Goal: Task Accomplishment & Management: Manage account settings

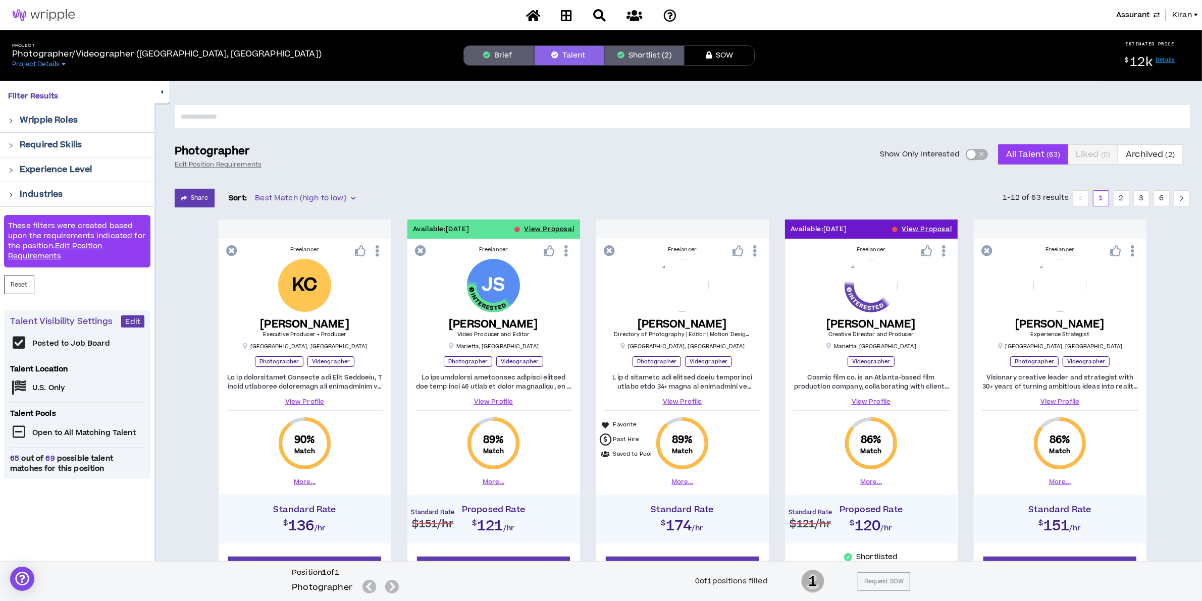
click at [1120, 13] on span "Assurant" at bounding box center [1132, 15] width 33 height 11
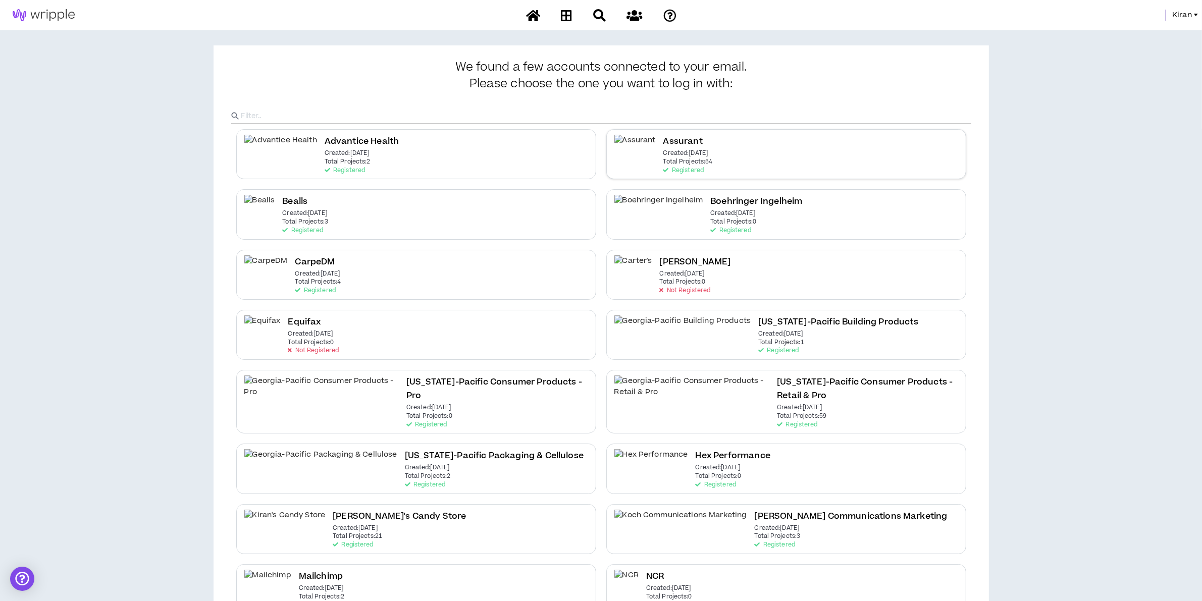
click at [743, 140] on div "Assurant Created: May 6 2021 Total Projects: 54 Registered" at bounding box center [786, 154] width 360 height 50
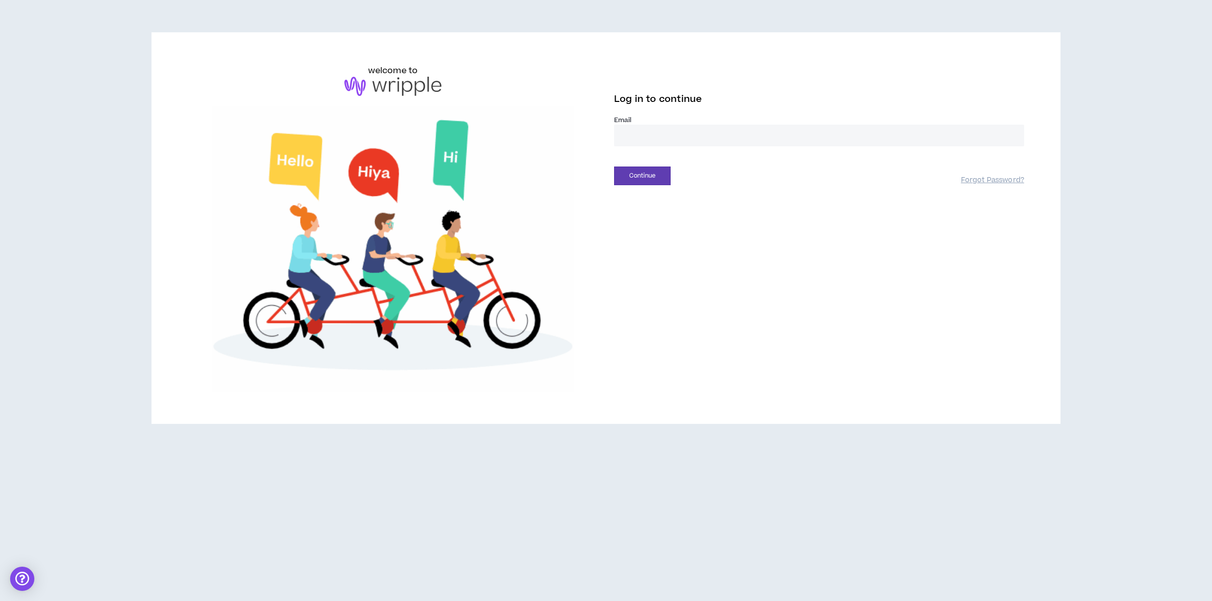
drag, startPoint x: 652, startPoint y: 132, endPoint x: 653, endPoint y: 155, distance: 23.7
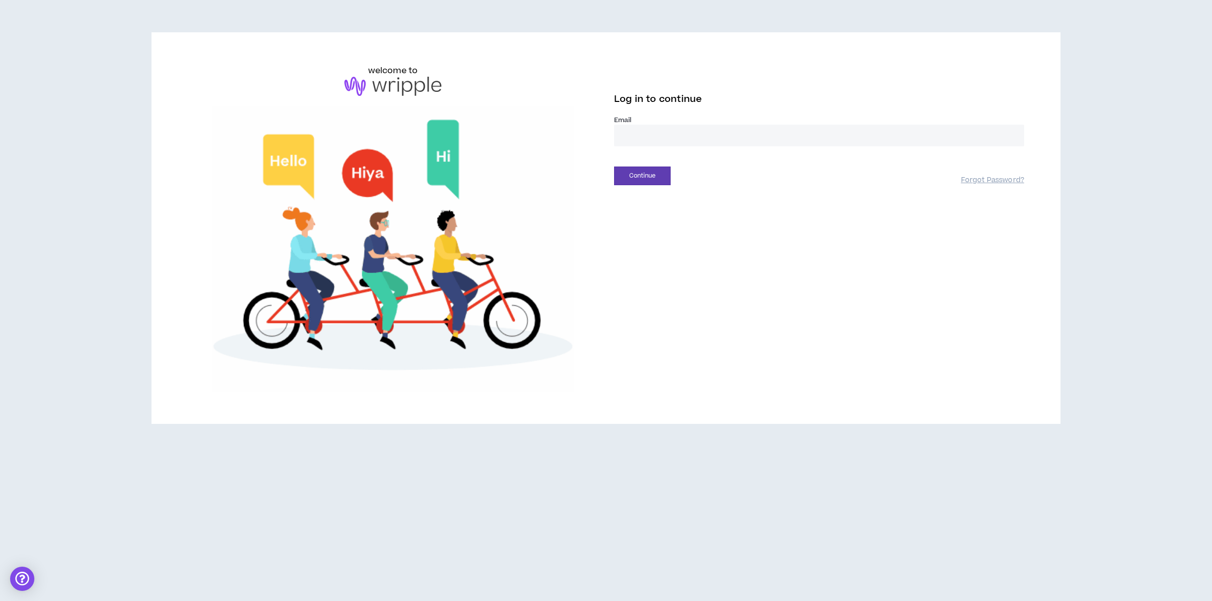
click at [652, 132] on input "email" at bounding box center [819, 136] width 410 height 22
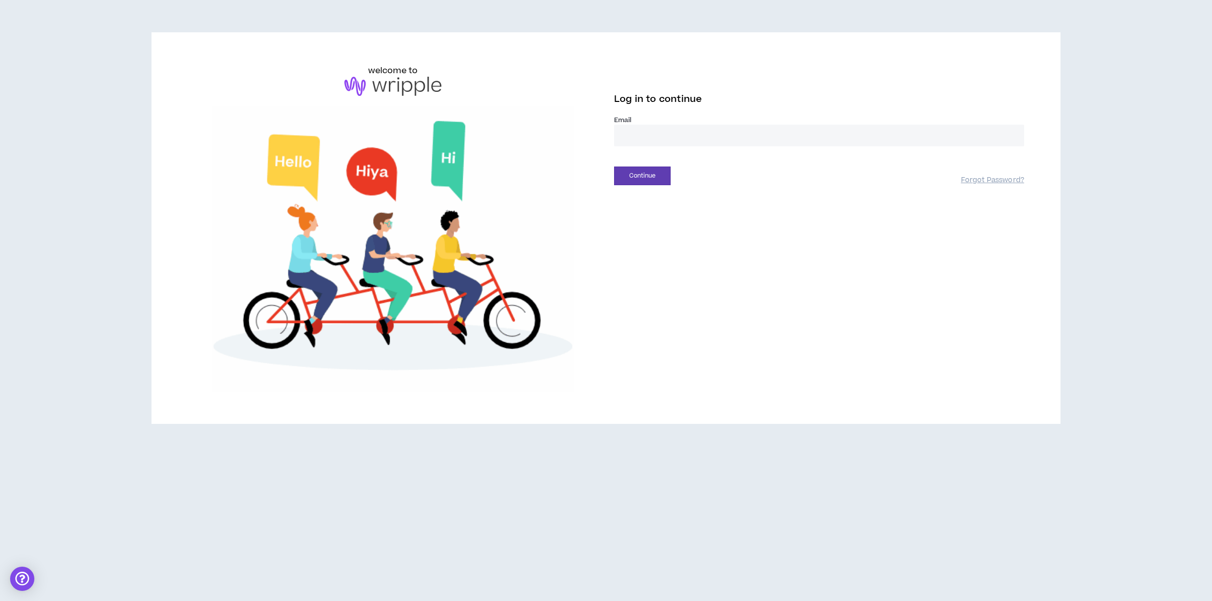
type input "**********"
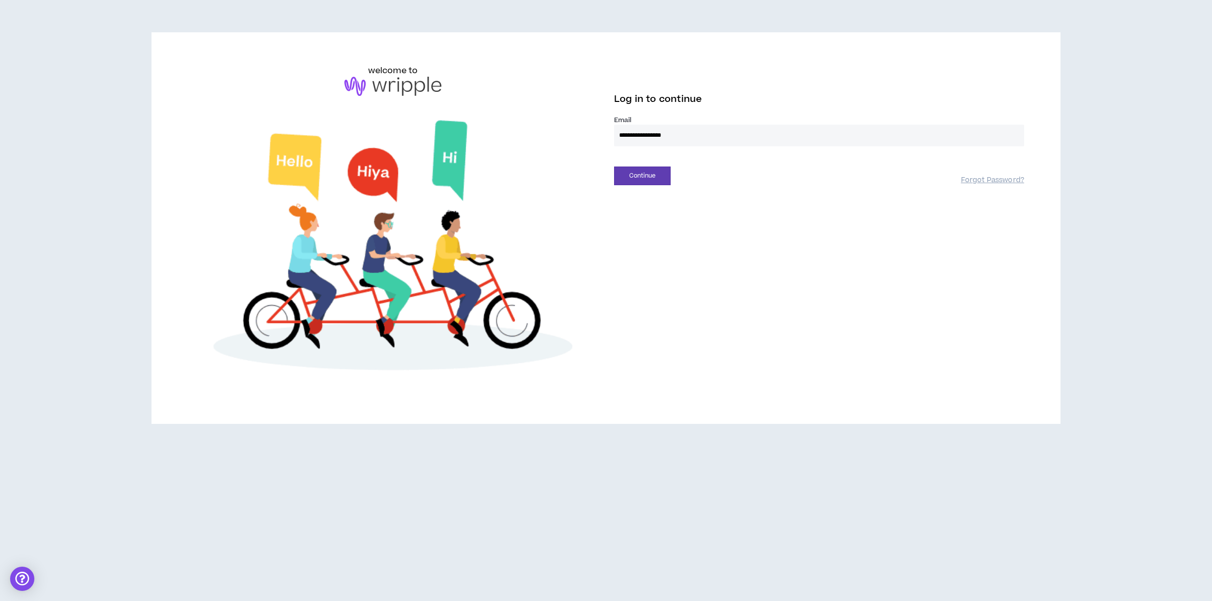
click at [609, 172] on div "**********" at bounding box center [819, 125] width 426 height 121
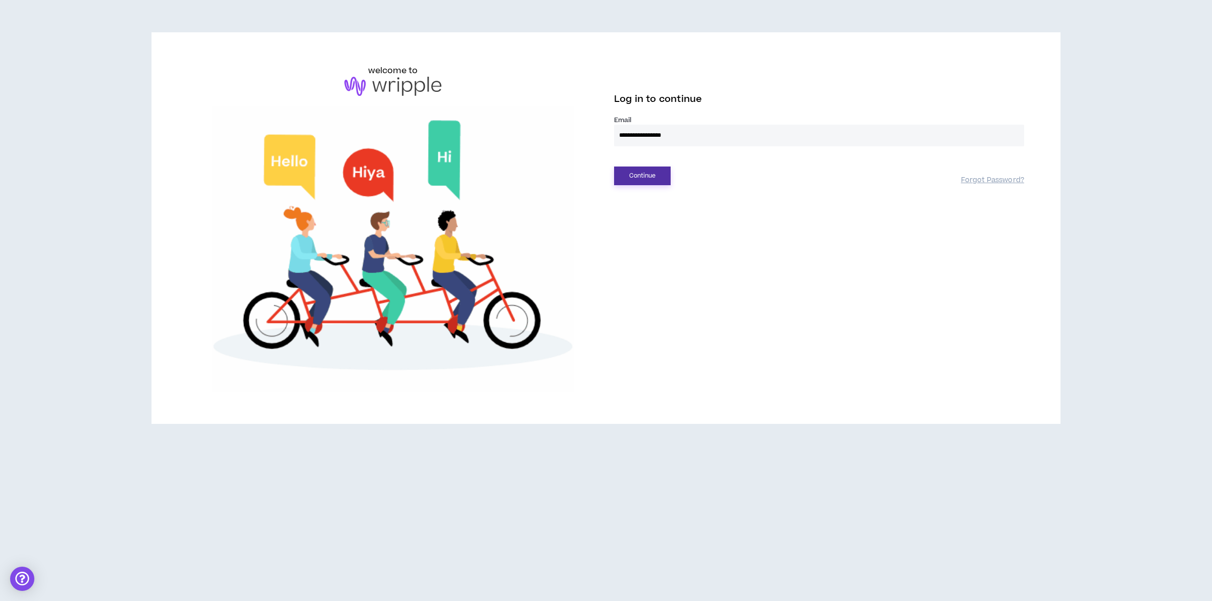
click at [628, 173] on button "Continue" at bounding box center [642, 176] width 57 height 19
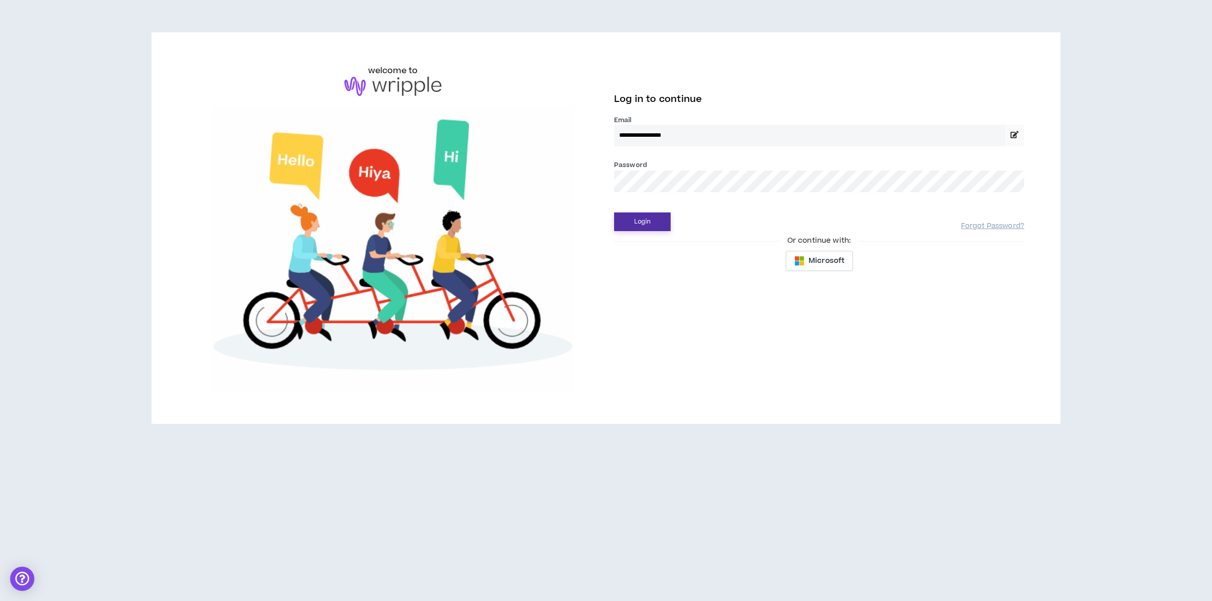
click at [652, 222] on button "Login" at bounding box center [642, 222] width 57 height 19
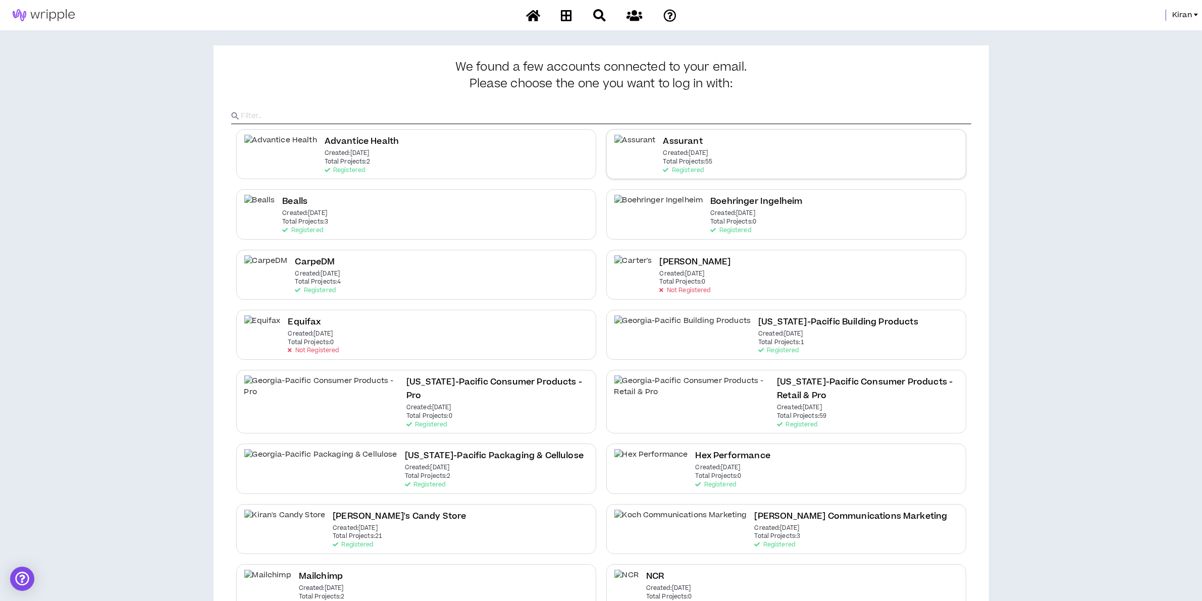
click at [669, 163] on p "Total Projects: 55" at bounding box center [687, 162] width 49 height 7
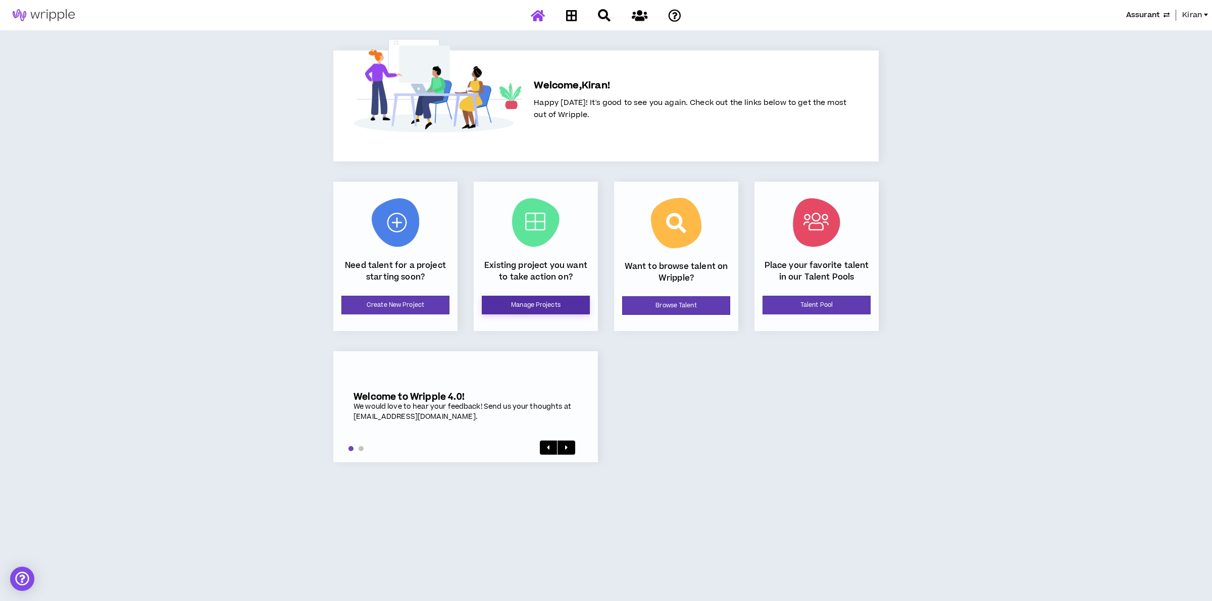
click at [511, 304] on link "Manage Projects" at bounding box center [536, 305] width 108 height 19
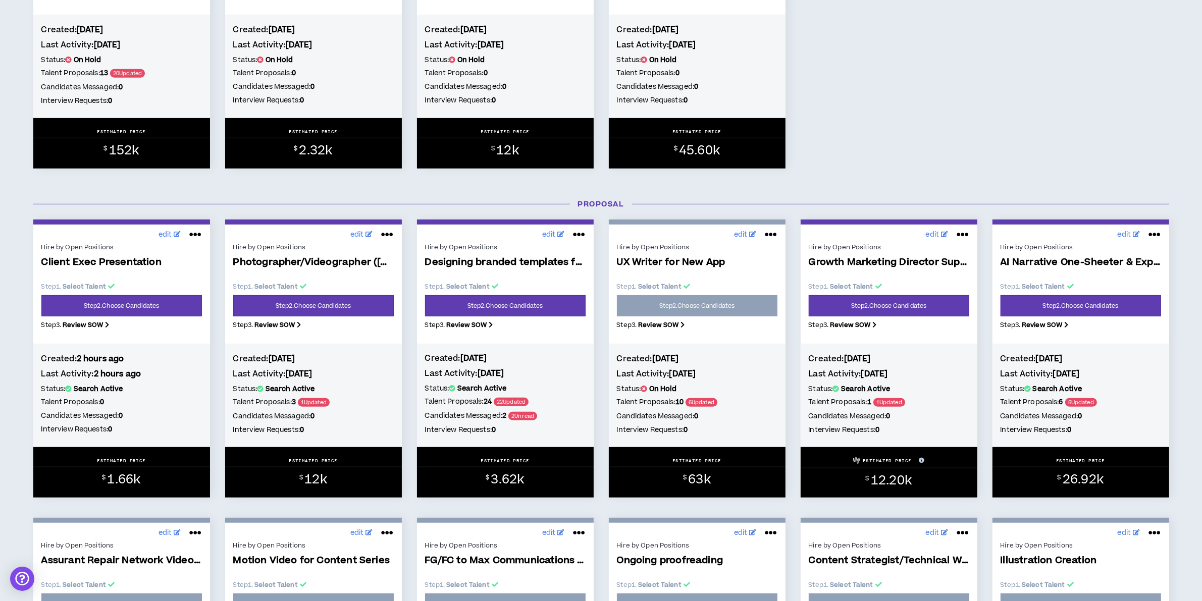
scroll to position [757, 0]
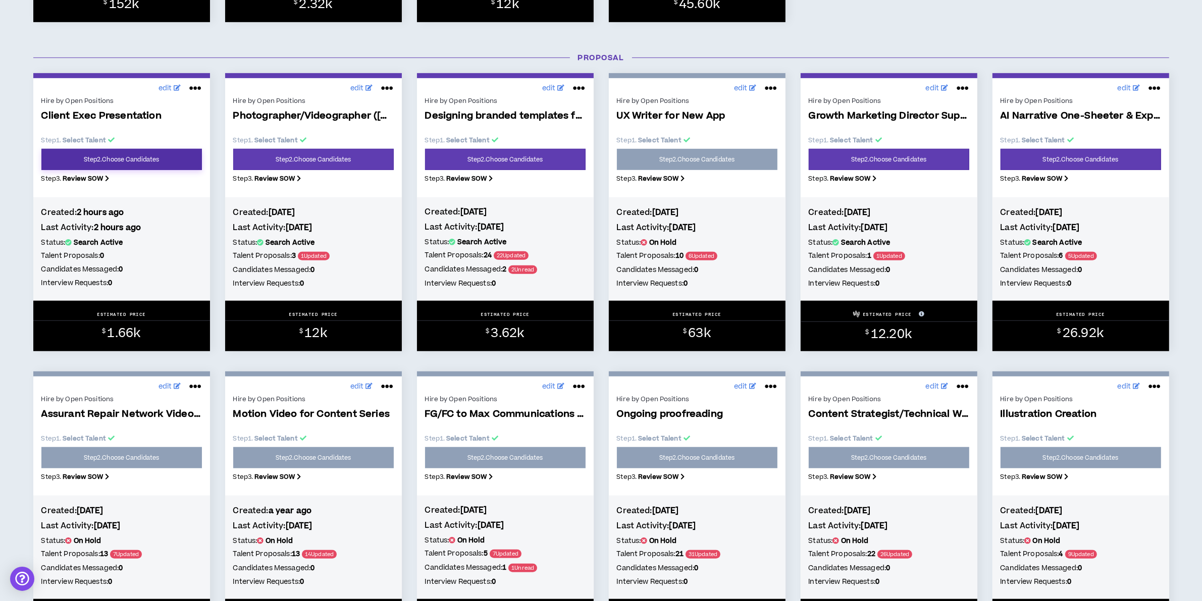
click at [120, 156] on link "Step 2 . Choose Candidates" at bounding box center [121, 159] width 161 height 21
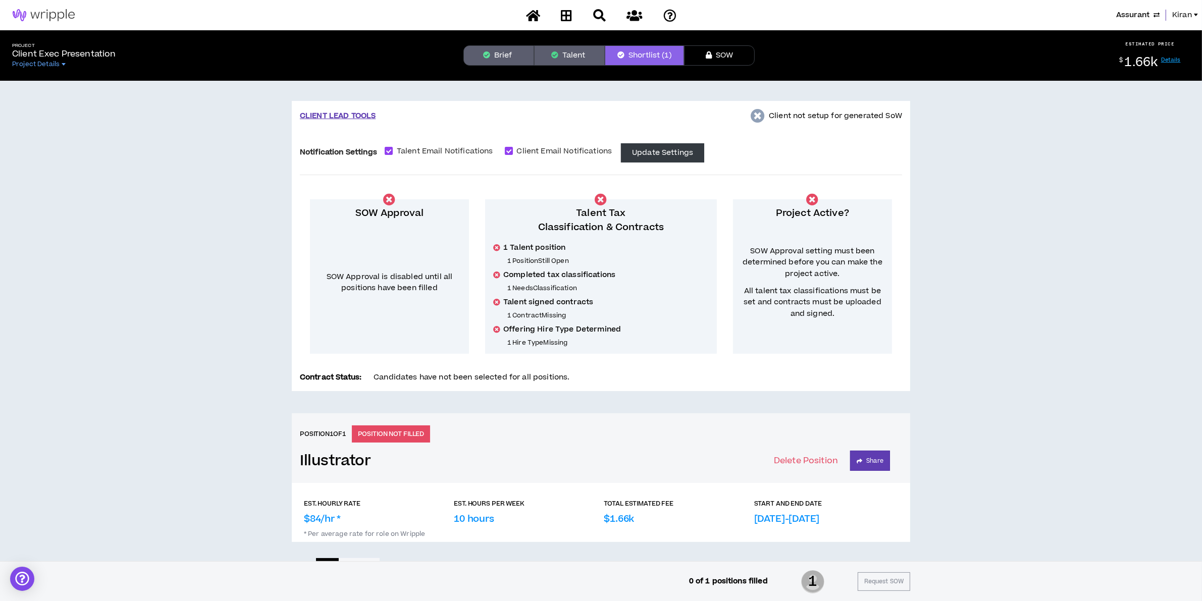
click at [555, 51] on icon "button" at bounding box center [555, 54] width 7 height 7
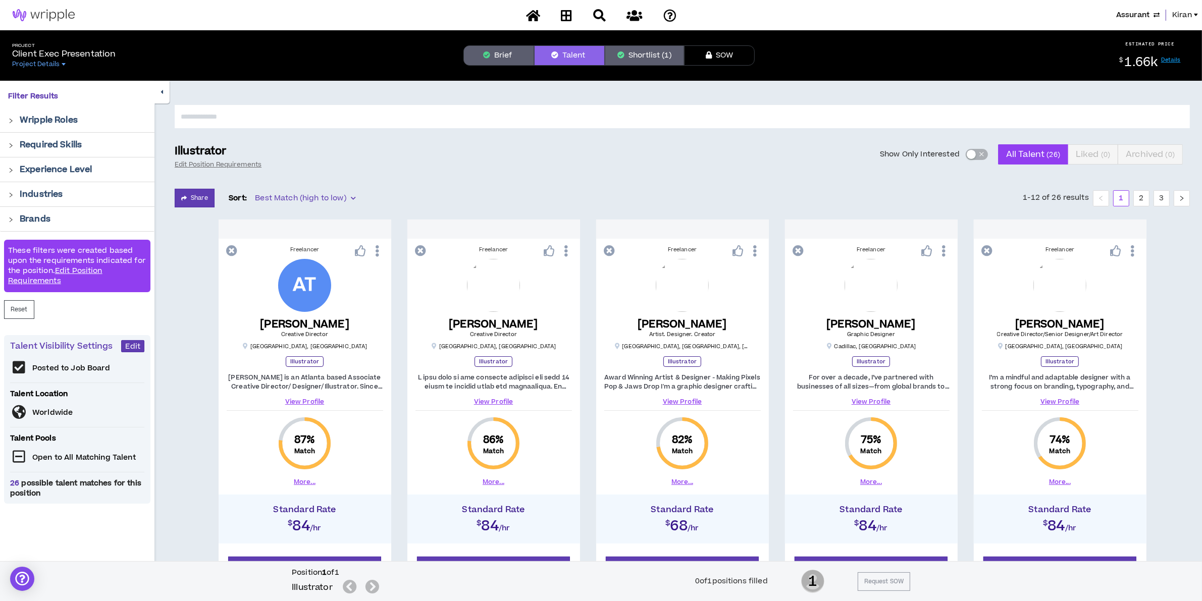
click at [489, 51] on icon "button" at bounding box center [487, 54] width 7 height 7
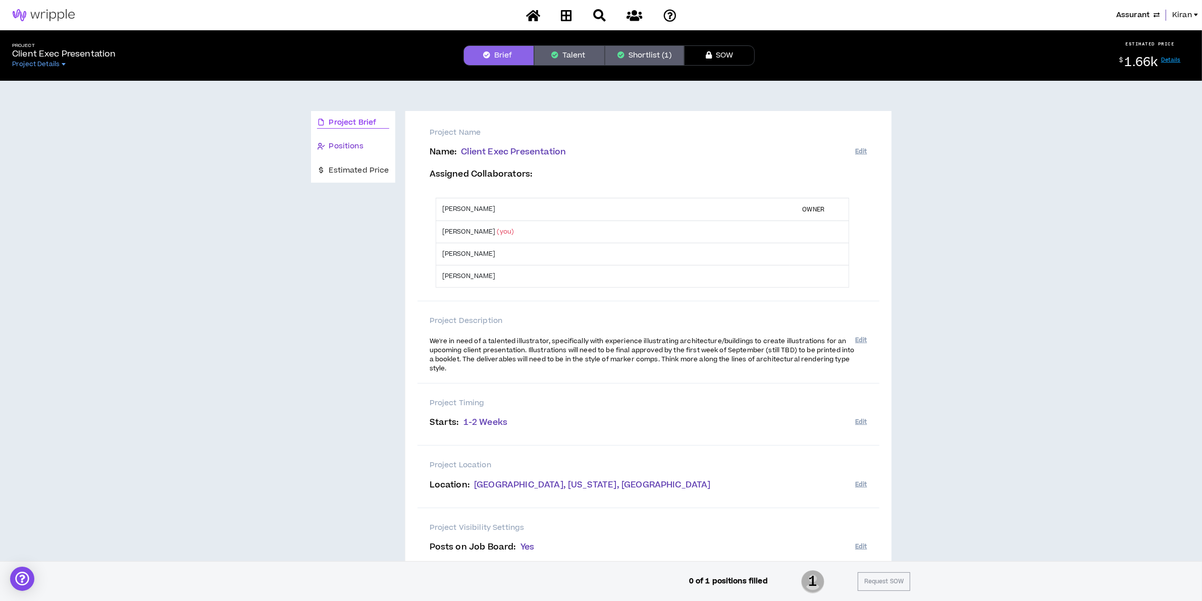
click at [349, 145] on span "Positions" at bounding box center [346, 146] width 34 height 11
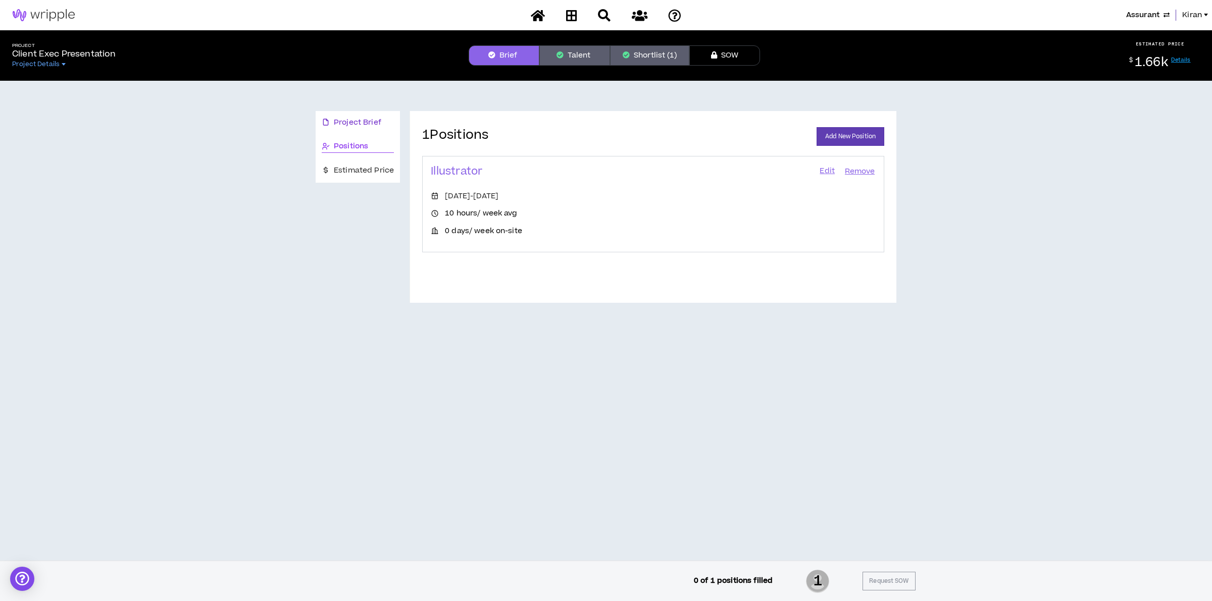
click at [366, 122] on span "Project Brief" at bounding box center [357, 122] width 47 height 11
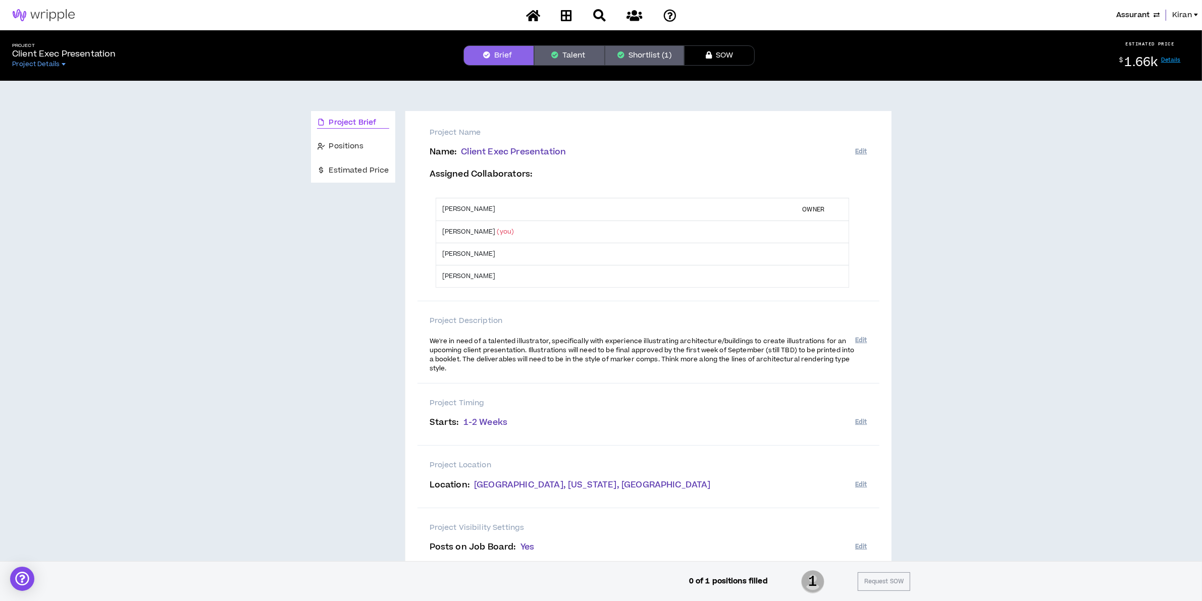
click at [1123, 12] on span "Assurant" at bounding box center [1132, 15] width 33 height 11
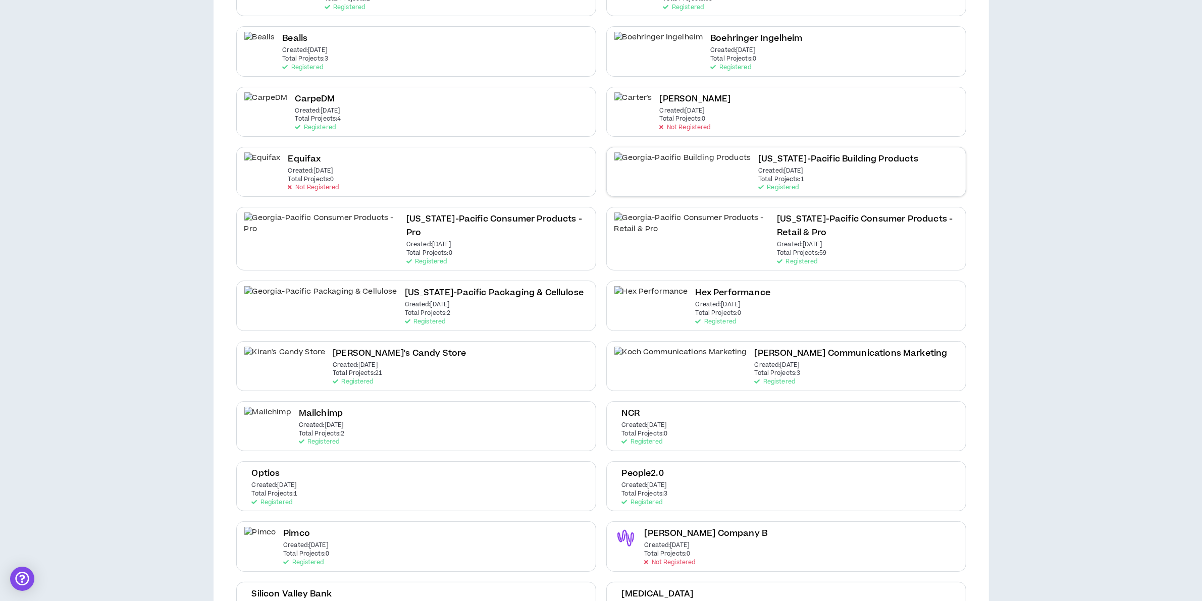
scroll to position [379, 0]
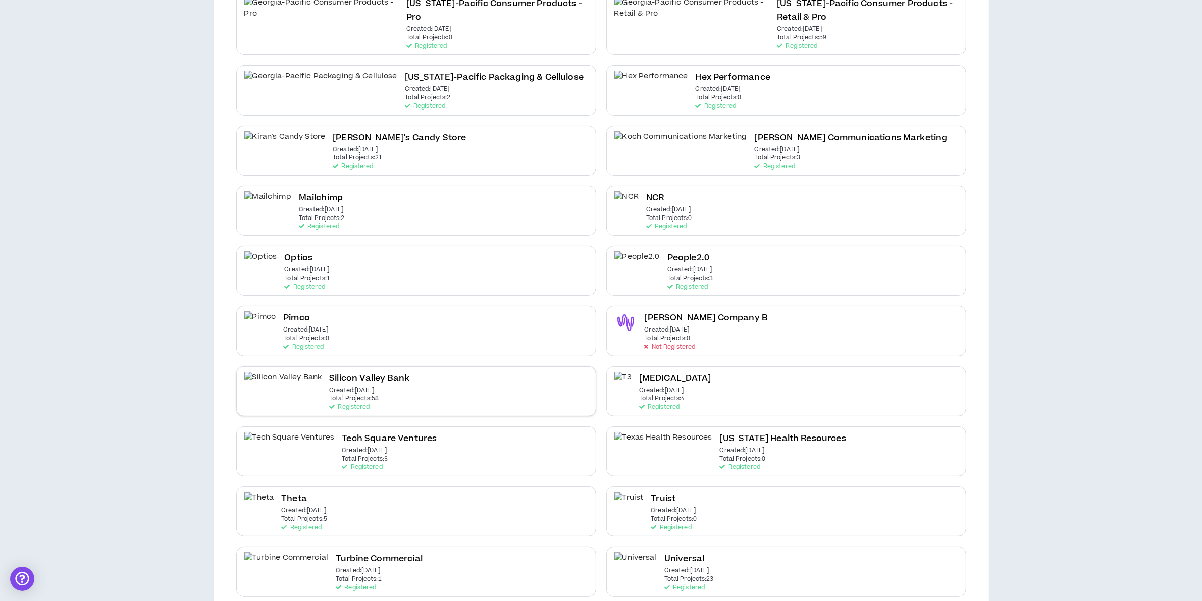
click at [352, 372] on h2 "Silicon Valley Bank" at bounding box center [369, 379] width 80 height 14
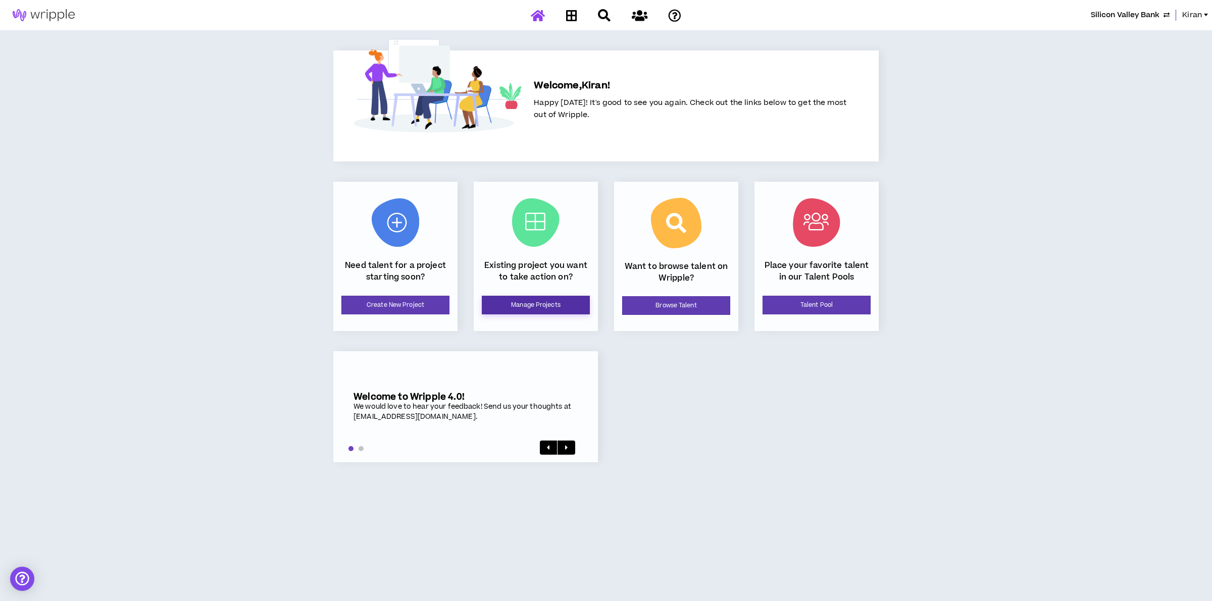
click at [542, 305] on link "Manage Projects" at bounding box center [536, 305] width 108 height 19
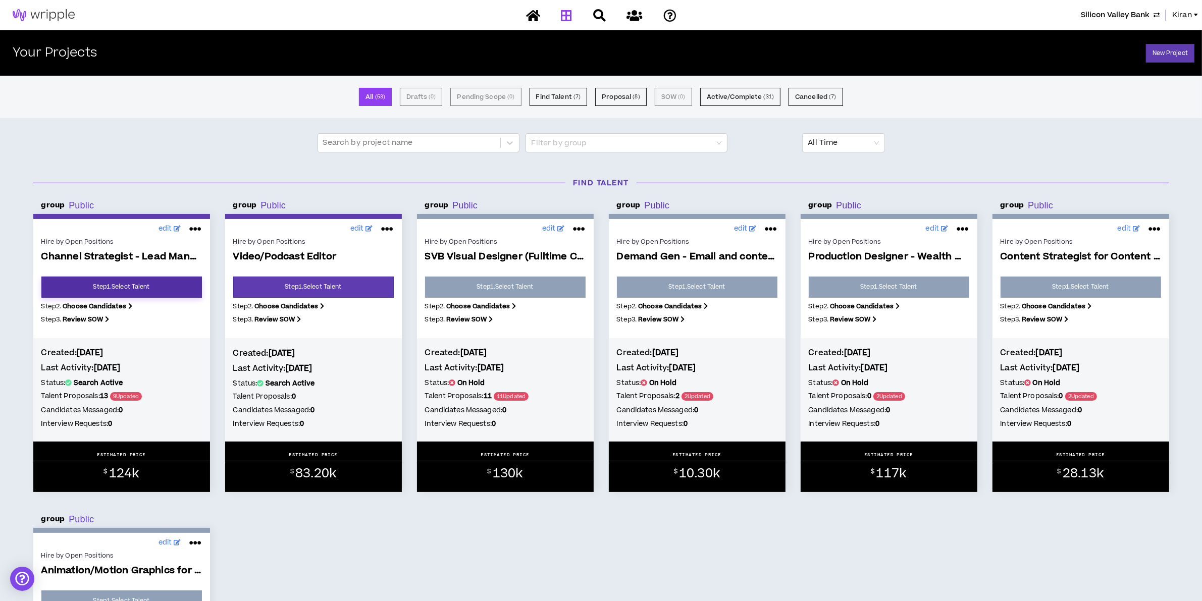
click at [118, 288] on link "Step 1 . Select Talent" at bounding box center [121, 287] width 161 height 21
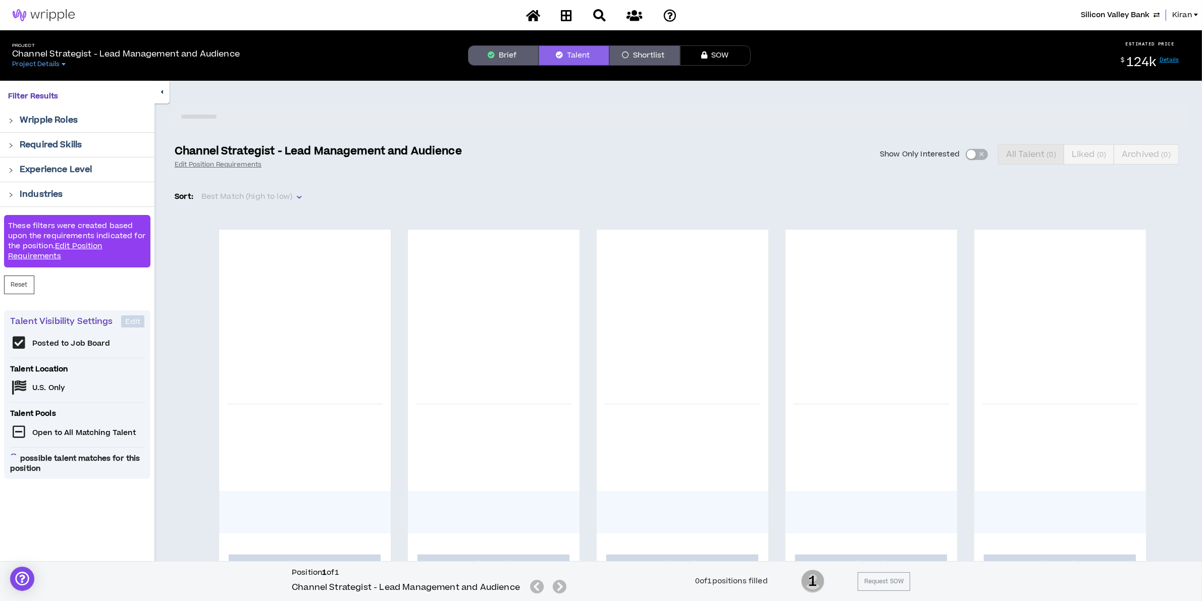
click at [495, 64] on button "Brief" at bounding box center [503, 55] width 71 height 20
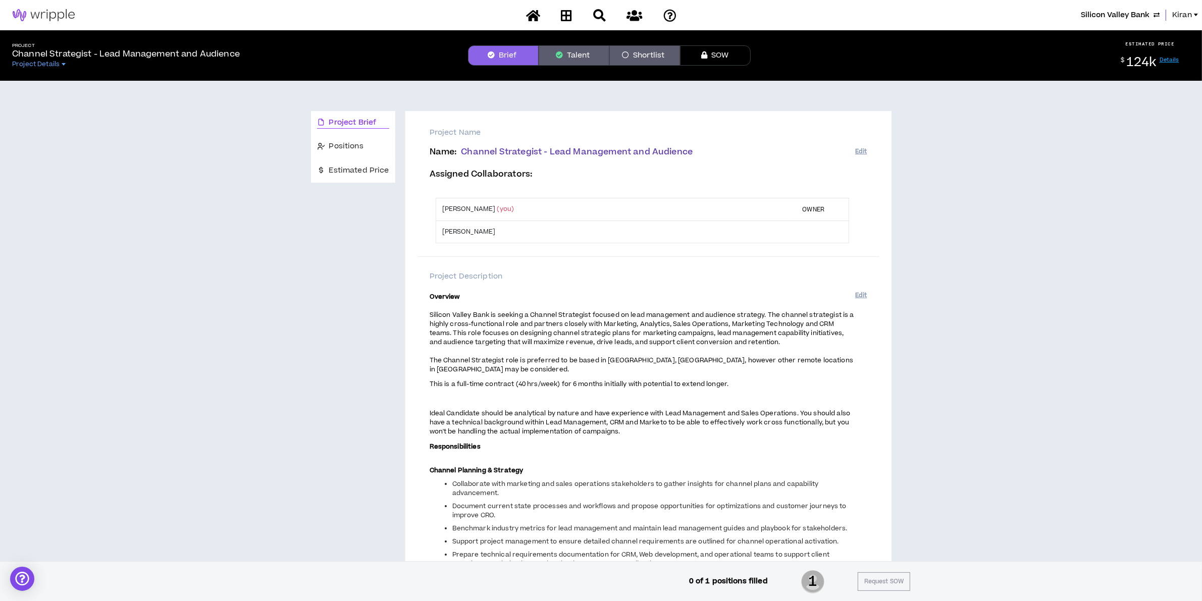
click at [585, 51] on button "Talent" at bounding box center [574, 55] width 71 height 20
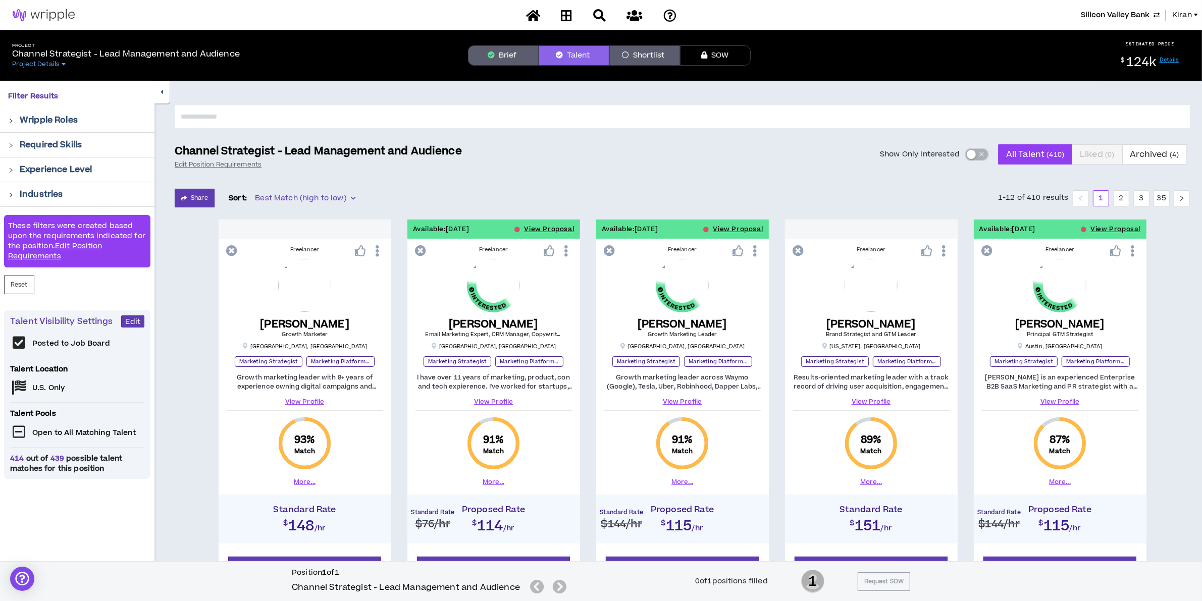
click at [970, 155] on div "button" at bounding box center [971, 154] width 9 height 9
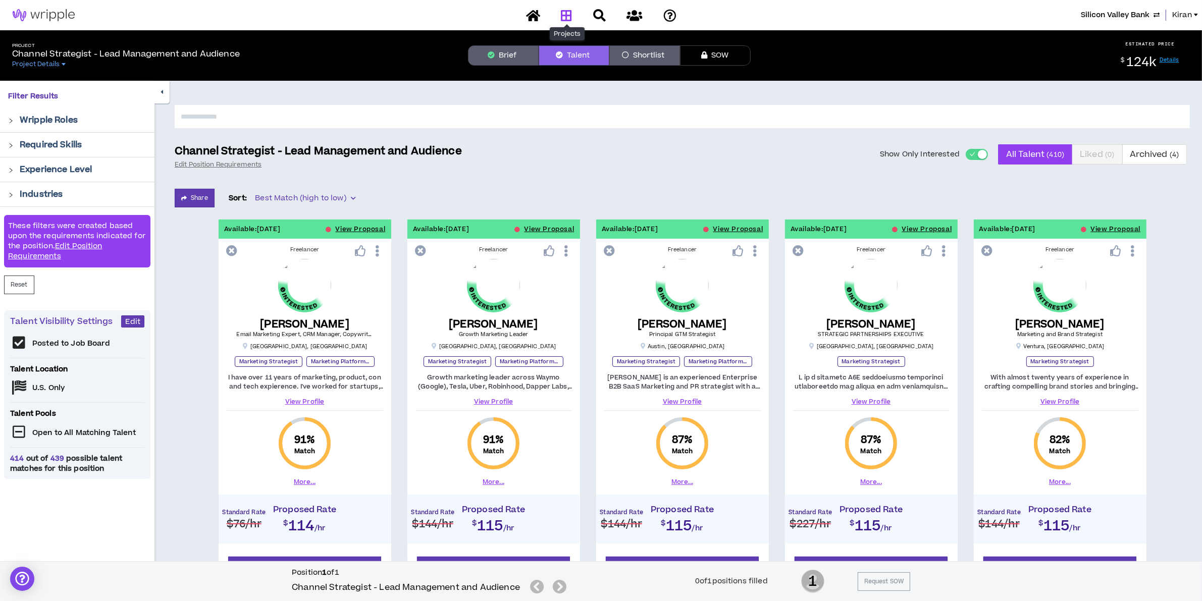
click at [566, 16] on icon at bounding box center [566, 15] width 11 height 13
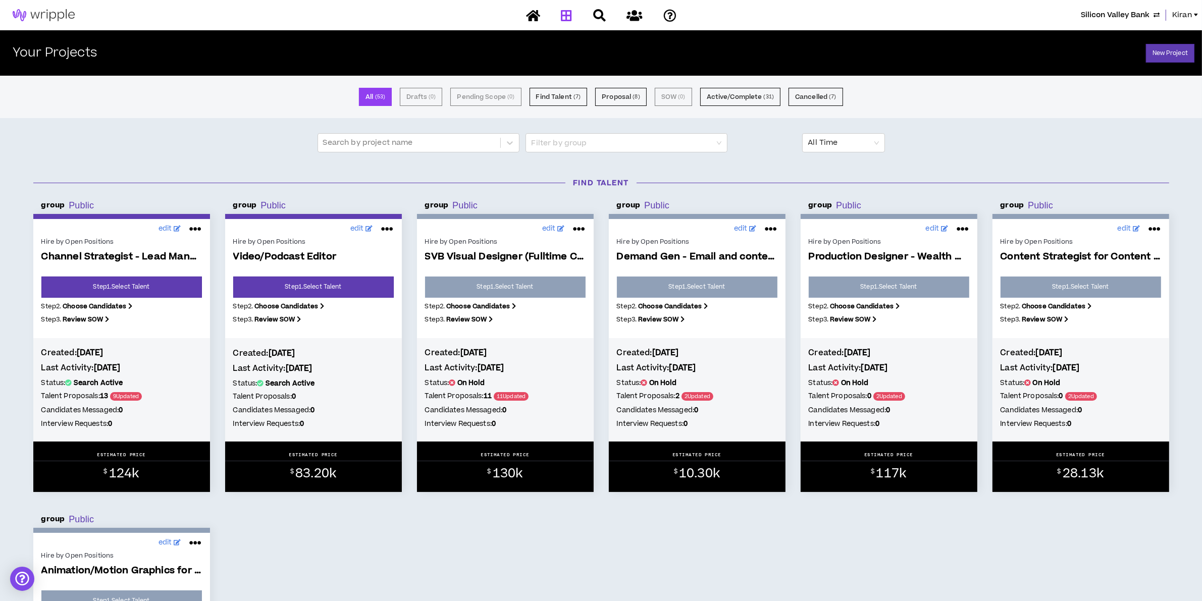
click at [1086, 16] on span "Silicon Valley Bank" at bounding box center [1115, 15] width 69 height 11
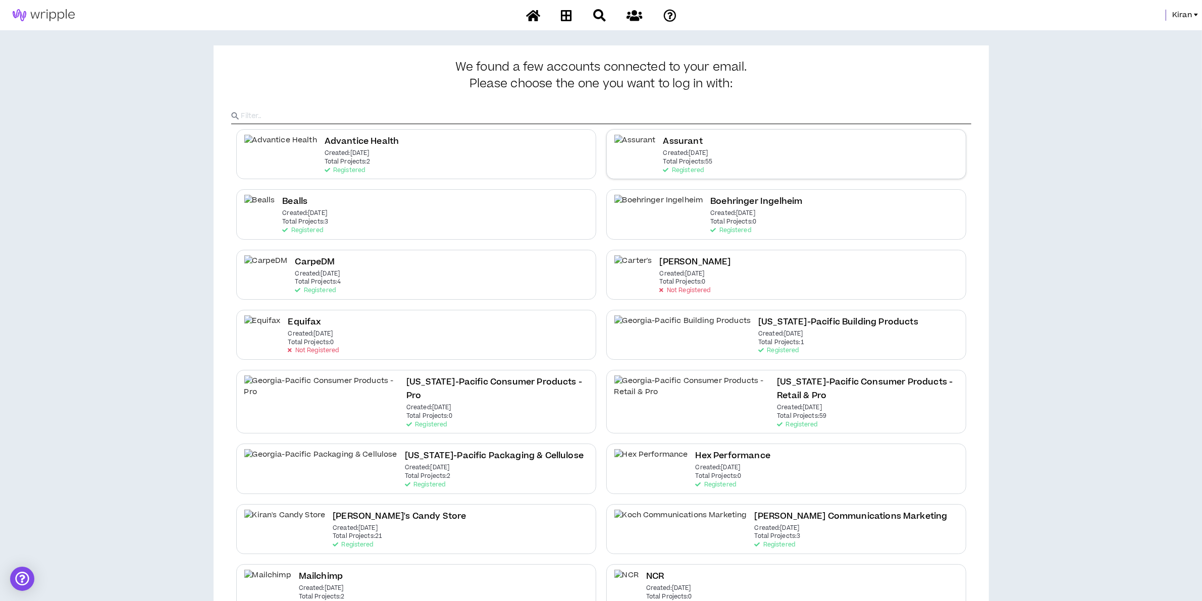
click at [642, 141] on div "Assurant Created: May 6 2021 Total Projects: 55 Registered" at bounding box center [786, 154] width 360 height 50
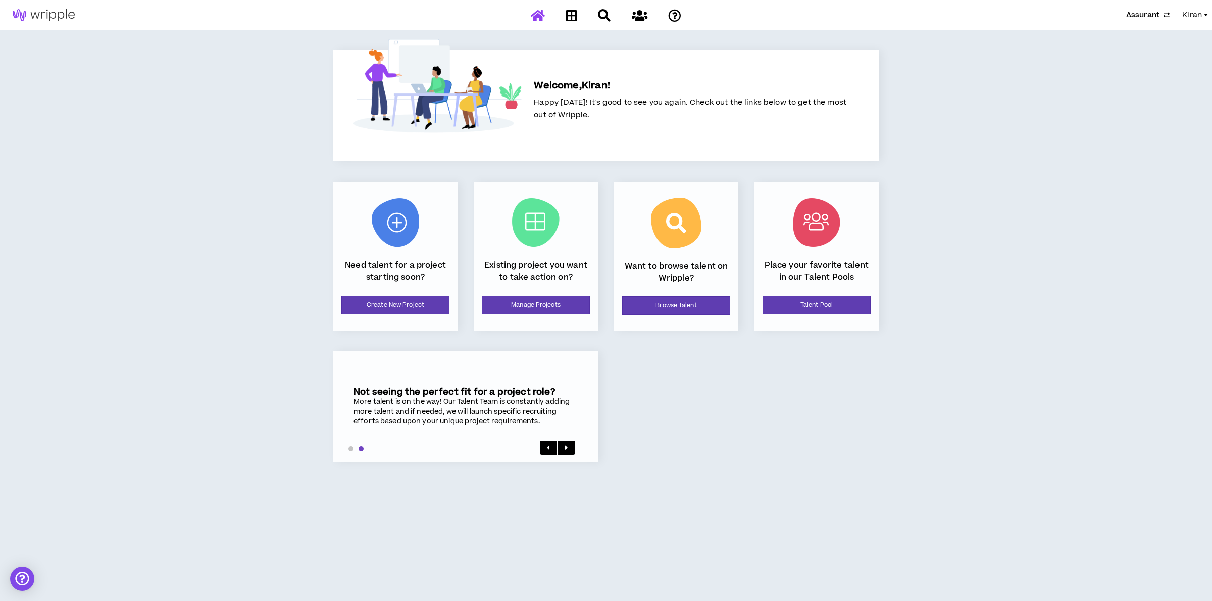
click at [1191, 12] on span "Kiran" at bounding box center [1192, 15] width 20 height 11
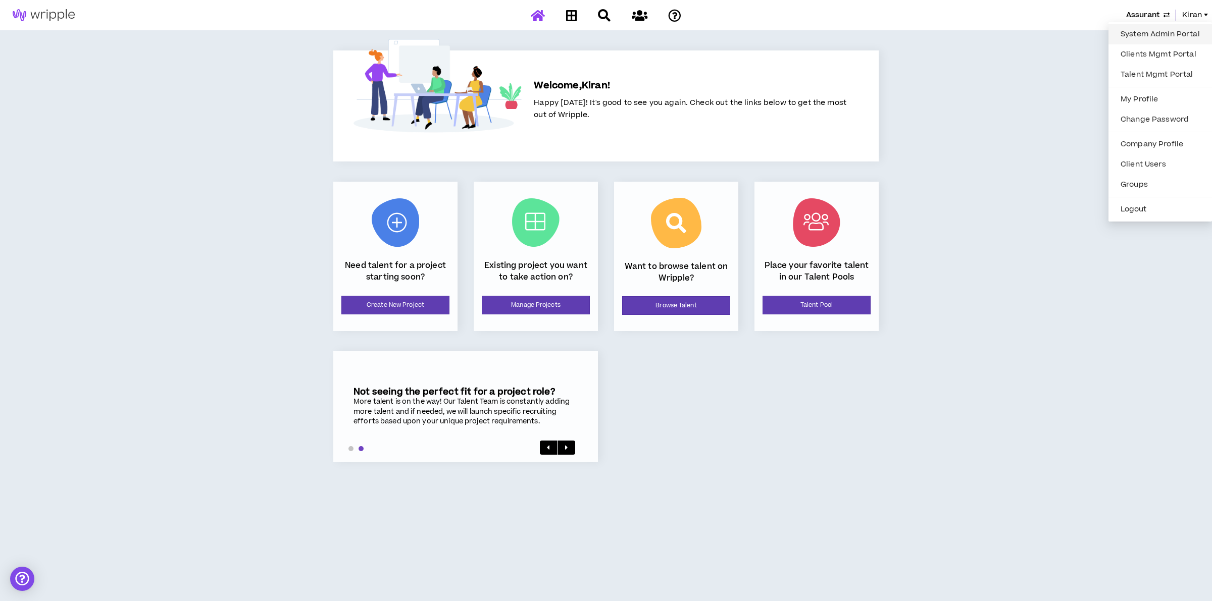
click at [1160, 36] on link "System Admin Portal" at bounding box center [1159, 34] width 91 height 15
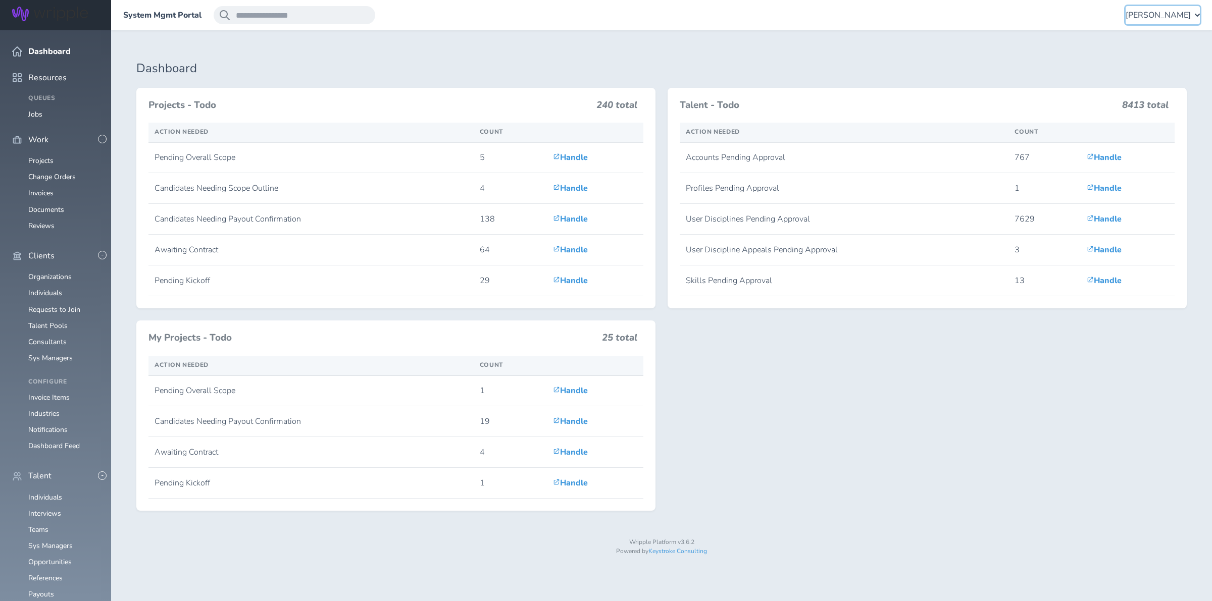
click at [1146, 17] on span "[PERSON_NAME]" at bounding box center [1157, 15] width 65 height 9
click at [1118, 48] on link "Client Consultant Portal" at bounding box center [1149, 62] width 100 height 31
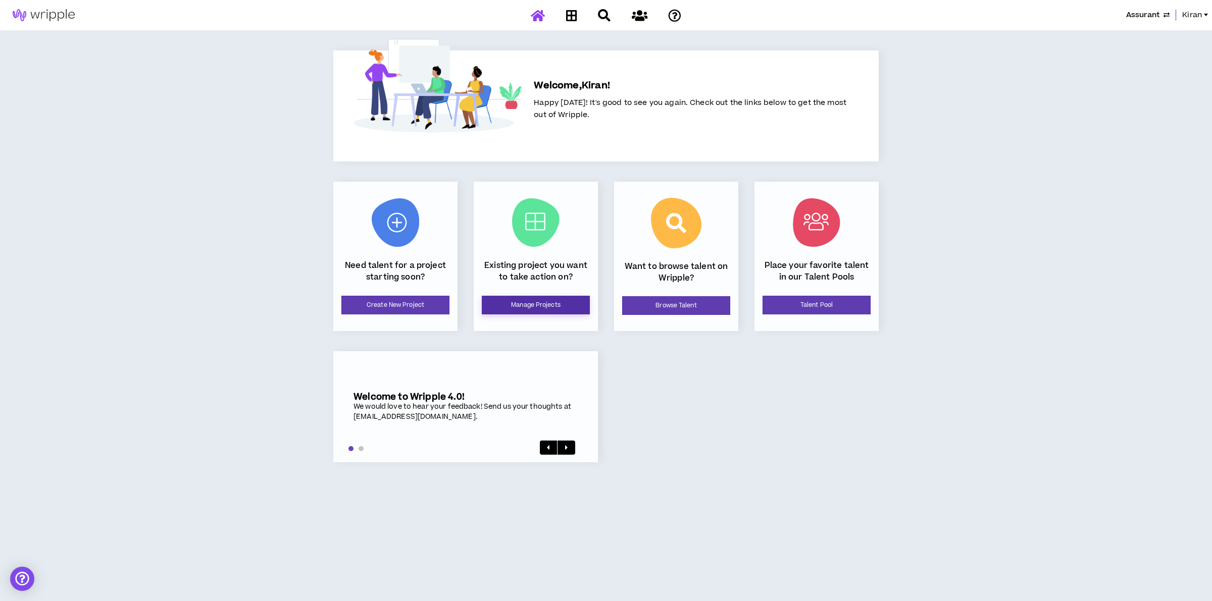
click at [529, 306] on link "Manage Projects" at bounding box center [536, 305] width 108 height 19
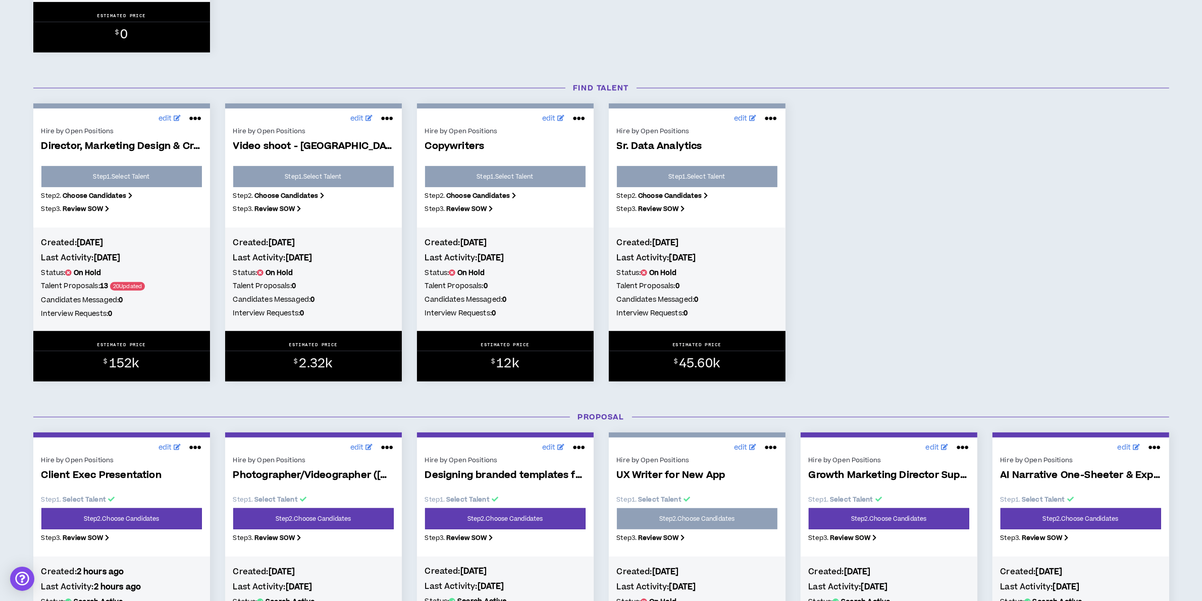
scroll to position [757, 0]
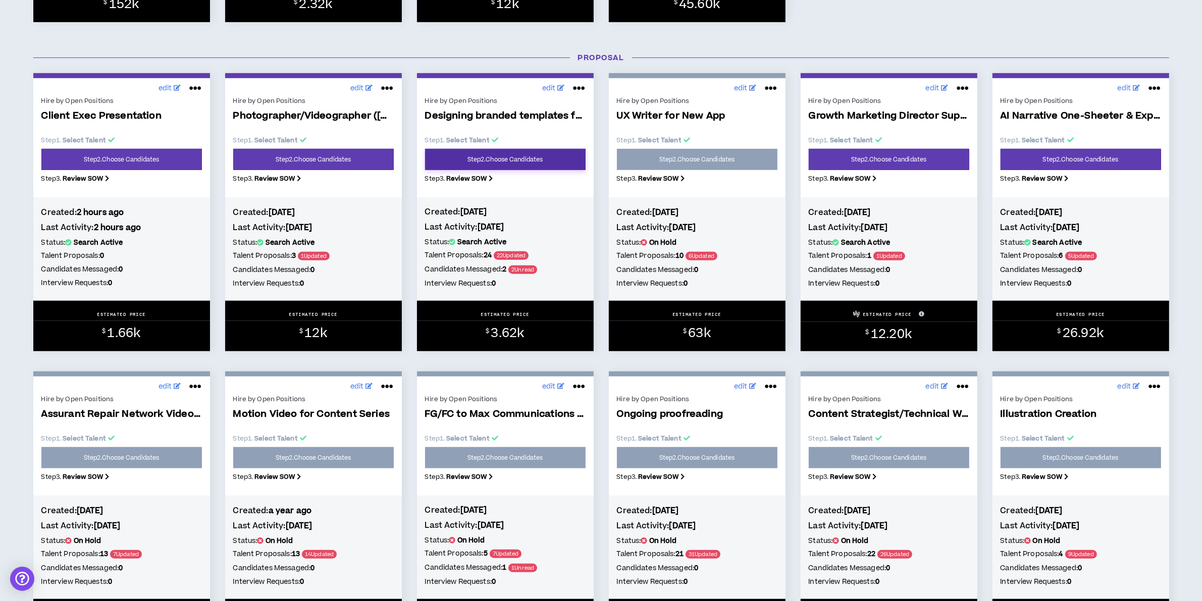
click at [532, 162] on link "Step 2 . Choose Candidates" at bounding box center [505, 159] width 161 height 21
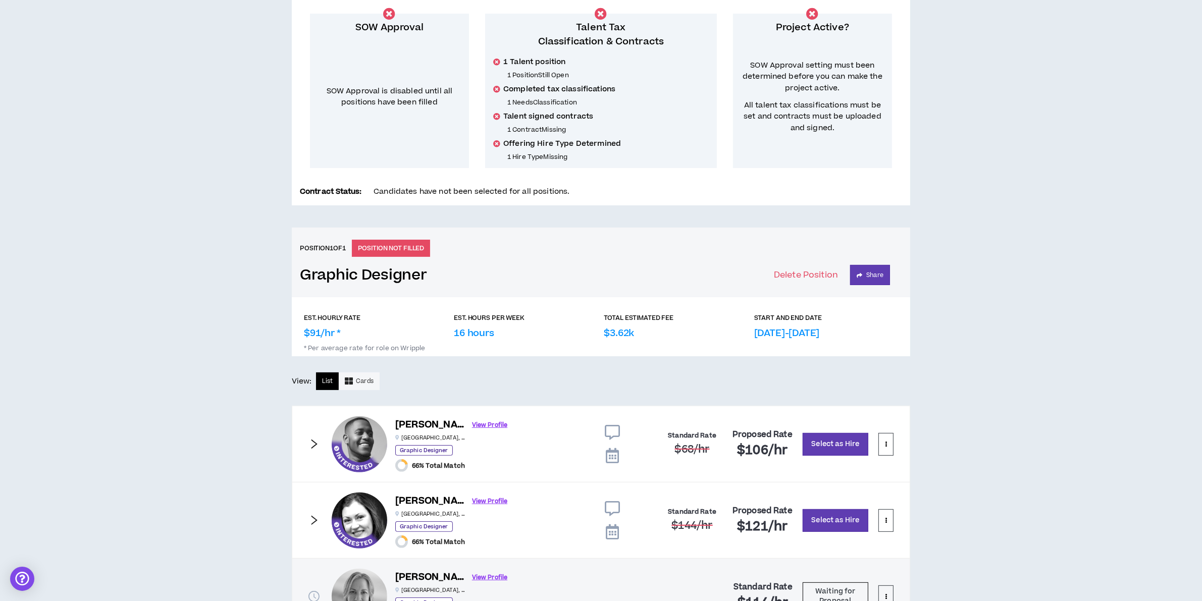
scroll to position [281, 0]
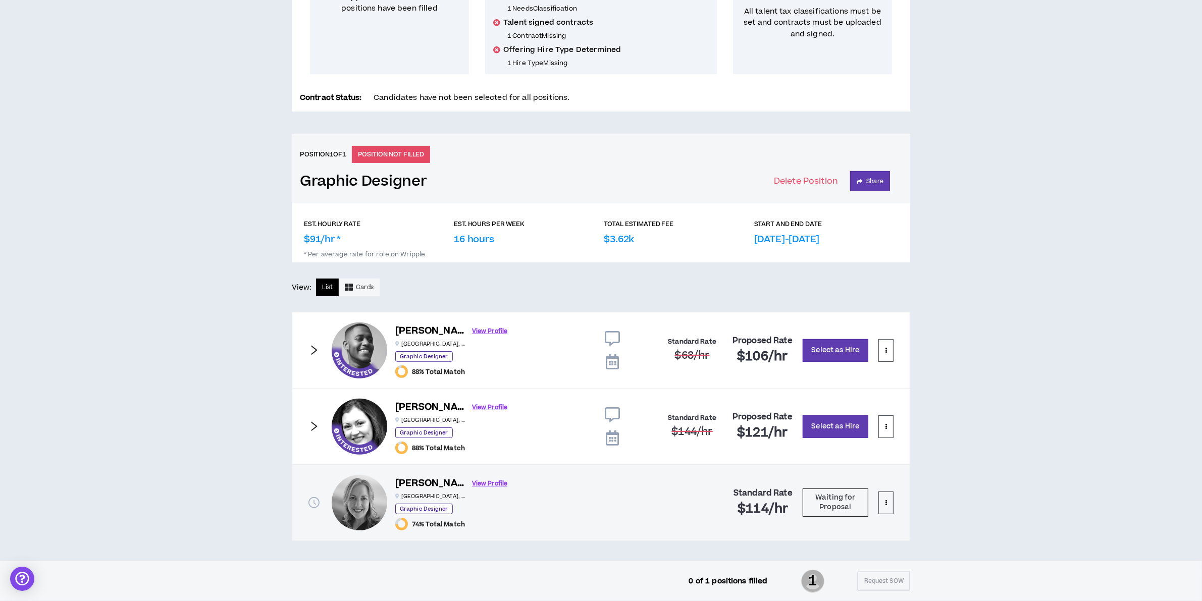
click at [615, 361] on icon at bounding box center [612, 361] width 13 height 15
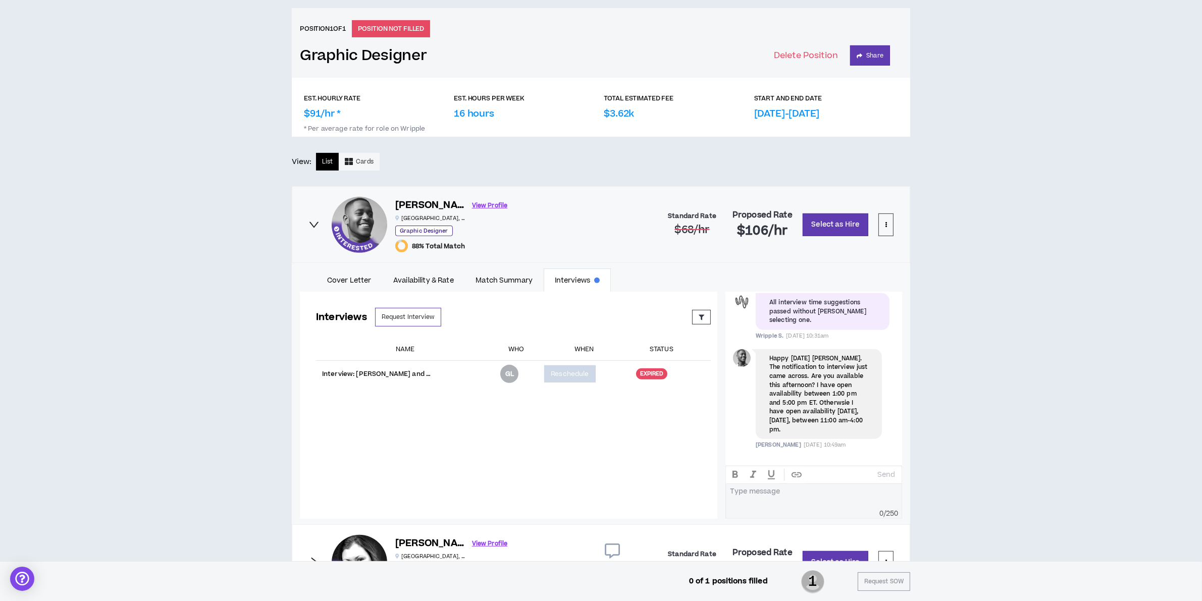
scroll to position [470, 0]
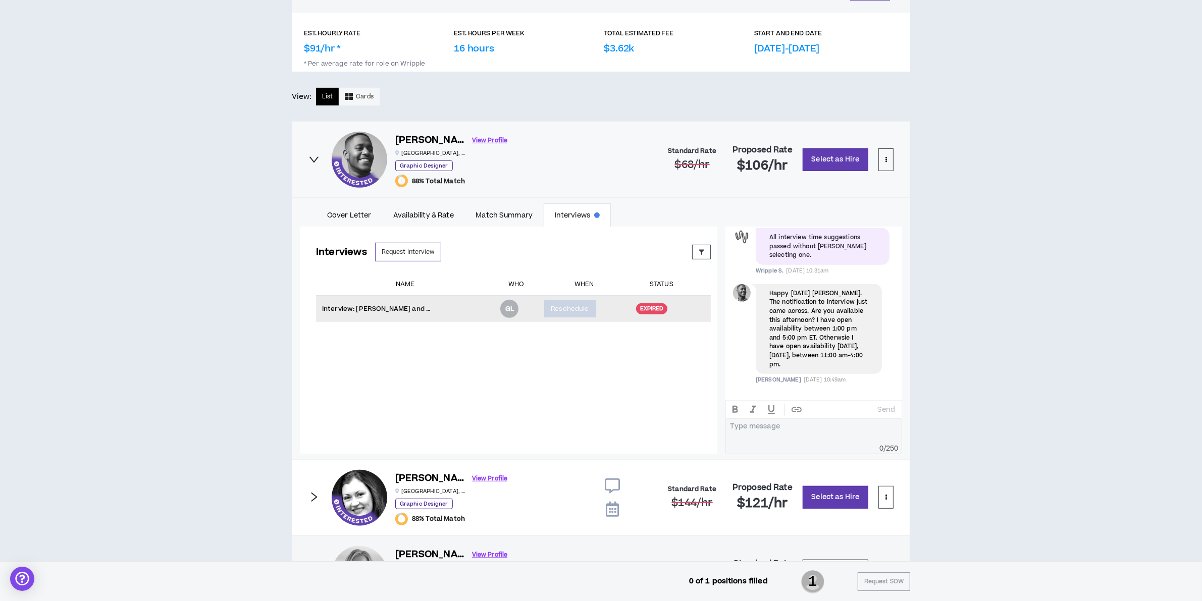
click at [644, 306] on div "Expired" at bounding box center [652, 308] width 32 height 11
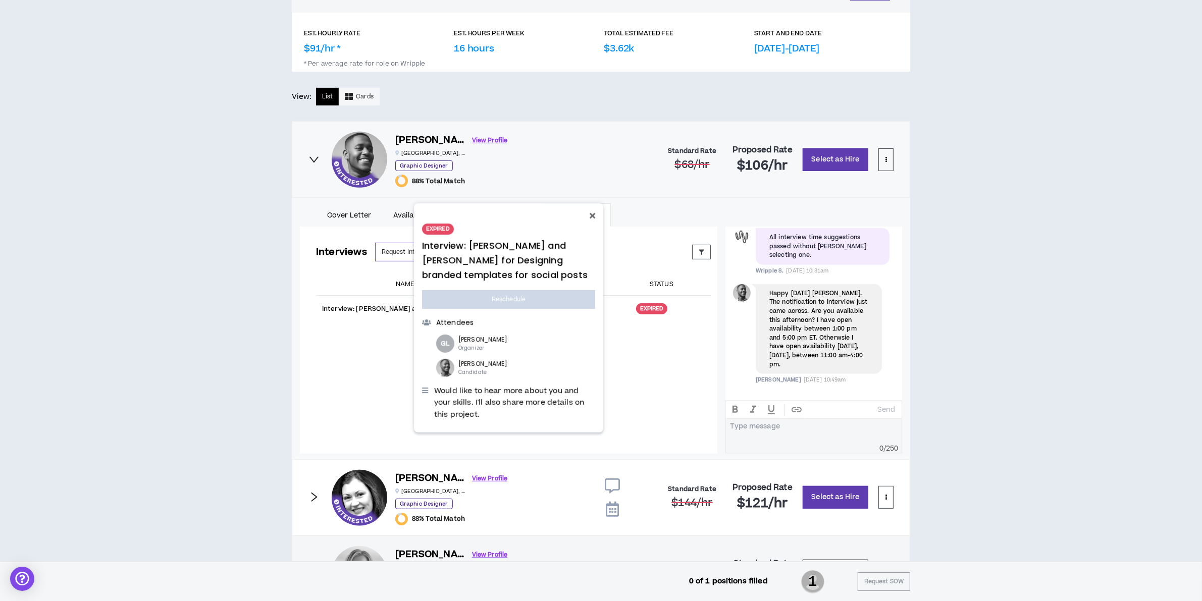
click at [594, 212] on icon at bounding box center [593, 216] width 6 height 8
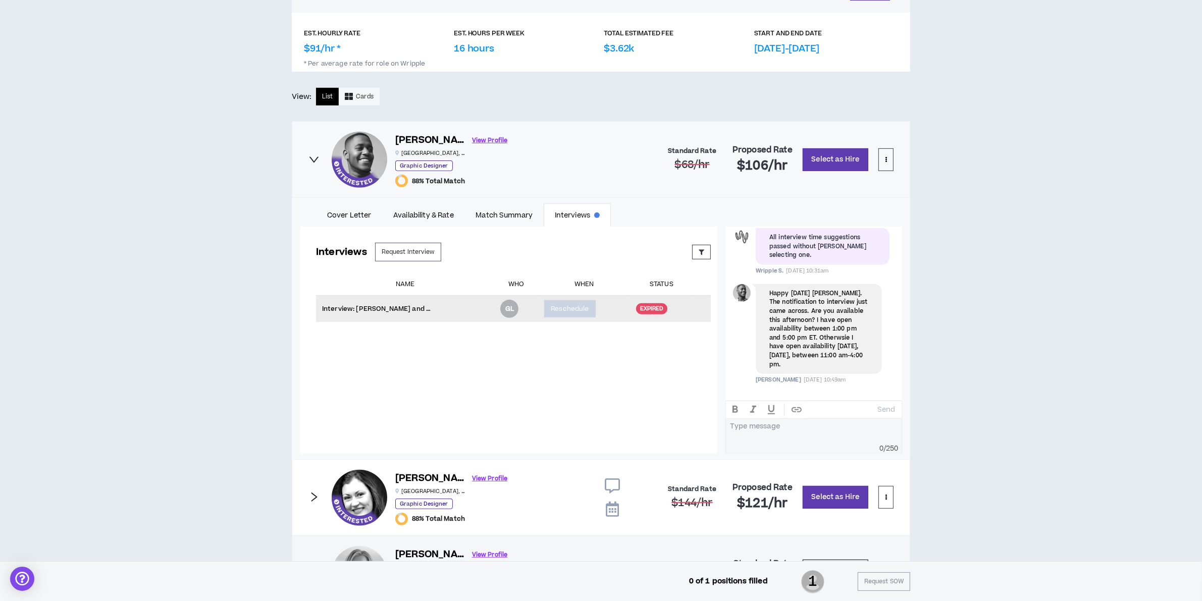
click at [505, 310] on div "GL" at bounding box center [509, 309] width 9 height 6
click at [945, 332] on div "CLIENT LEAD TOOLS Client not setup for generated SoW Notification Settings Tale…" at bounding box center [601, 121] width 1202 height 1022
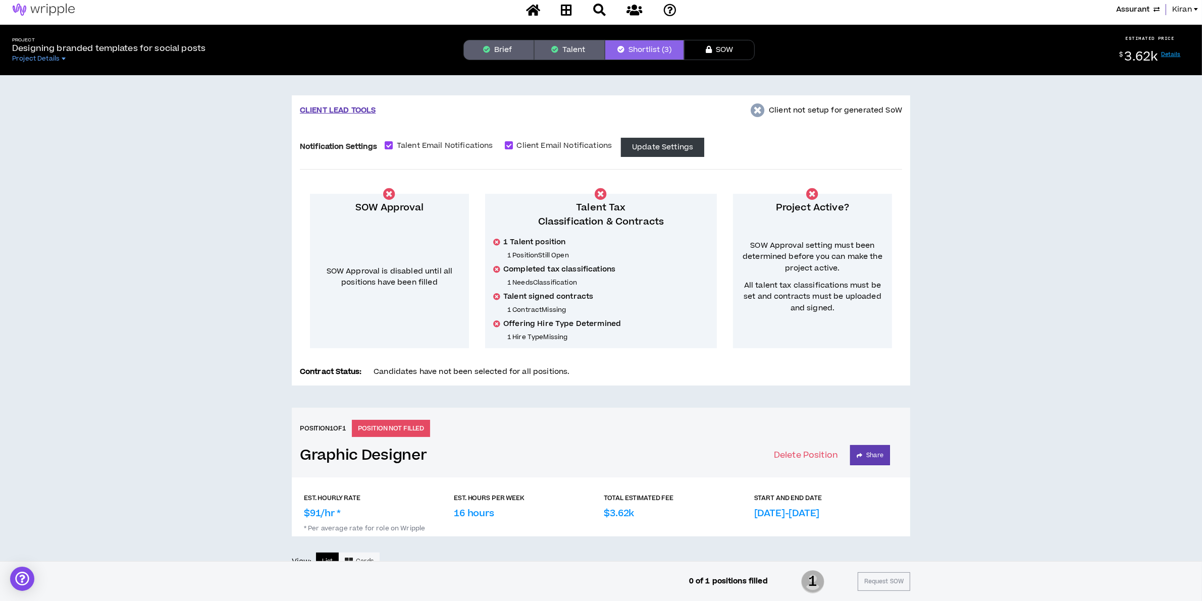
scroll to position [0, 0]
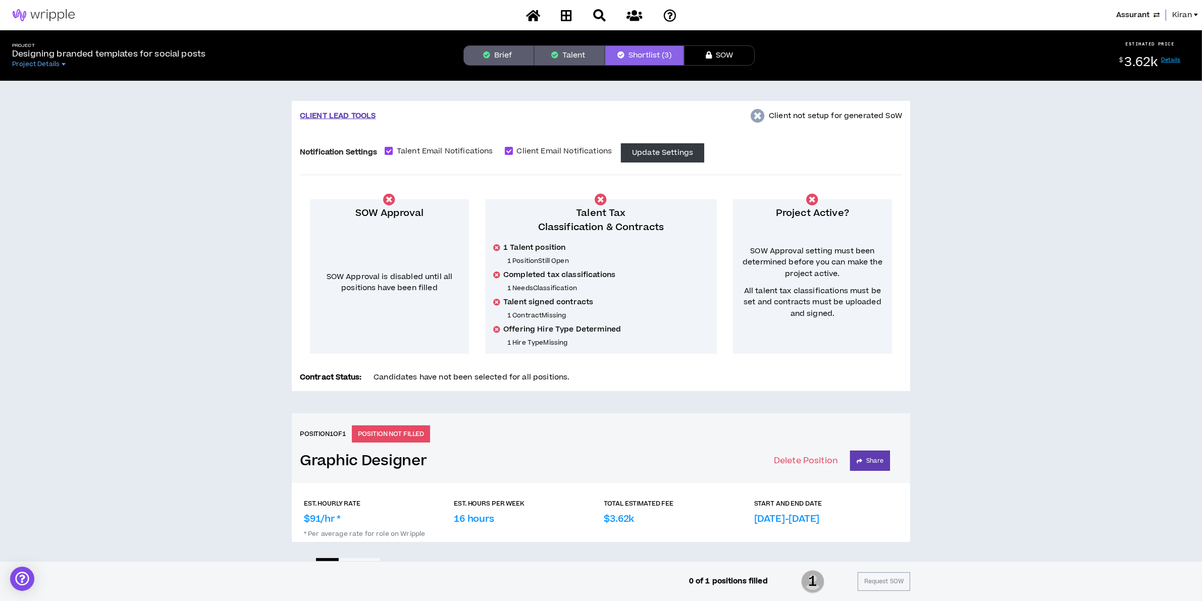
click at [1176, 16] on span "Kiran" at bounding box center [1182, 15] width 20 height 11
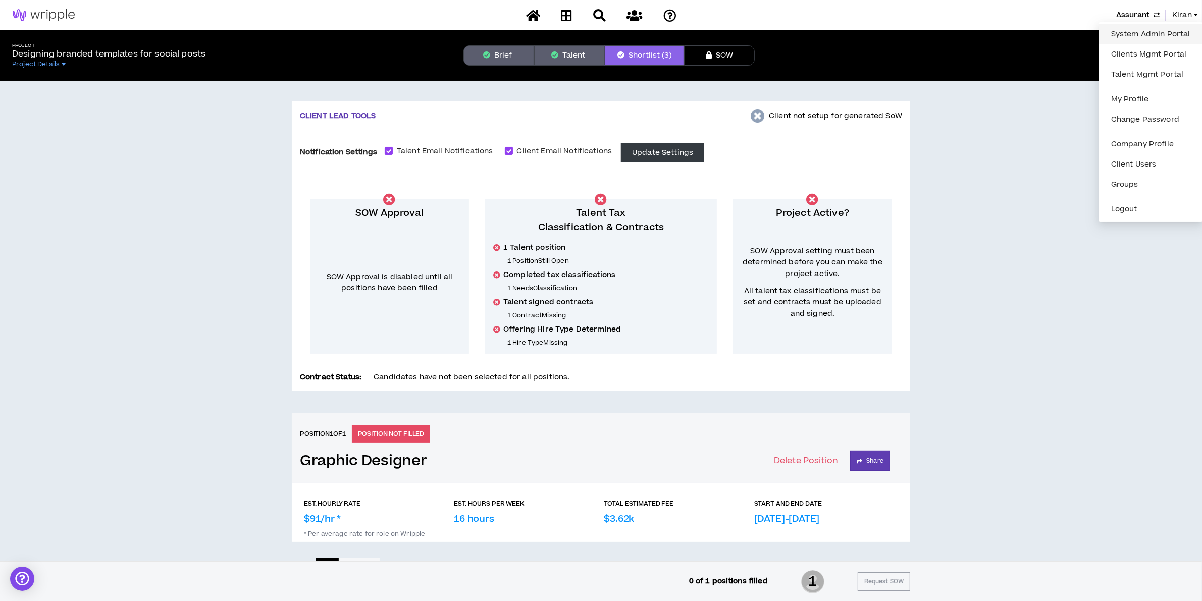
click at [1125, 33] on link "System Admin Portal" at bounding box center [1150, 34] width 91 height 15
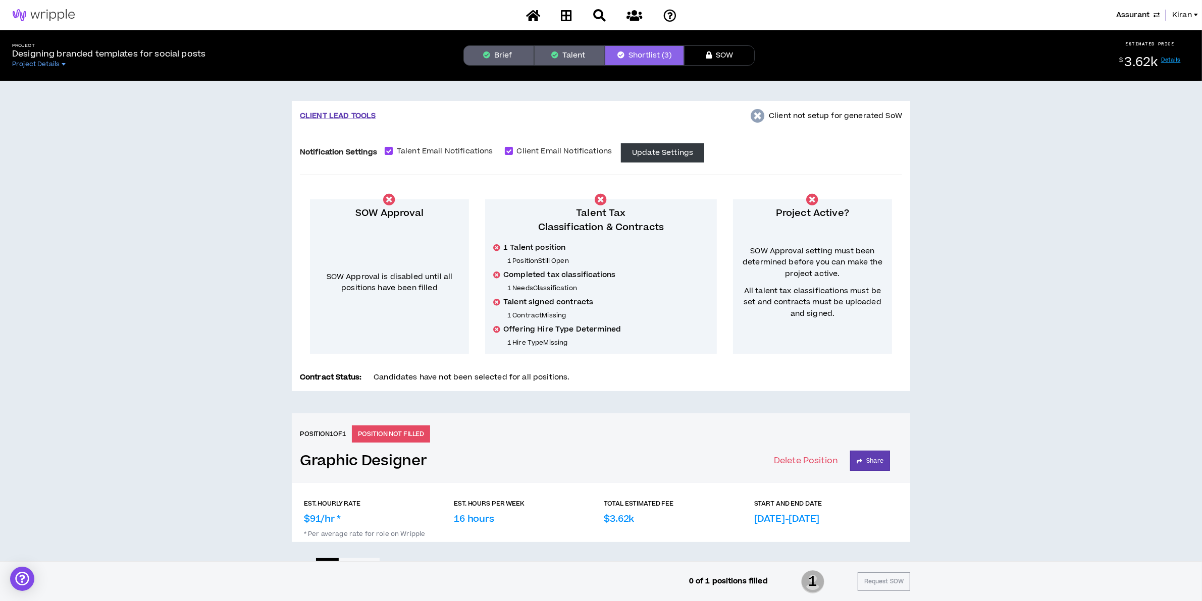
scroll to position [485, 0]
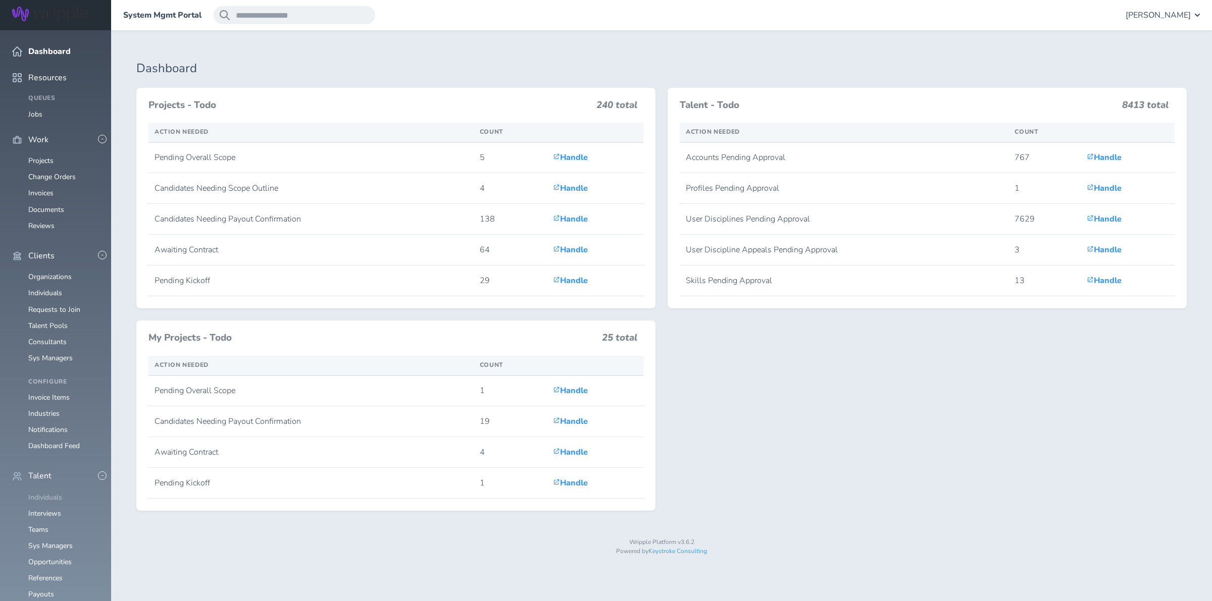
click at [46, 493] on link "Individuals" at bounding box center [45, 498] width 34 height 10
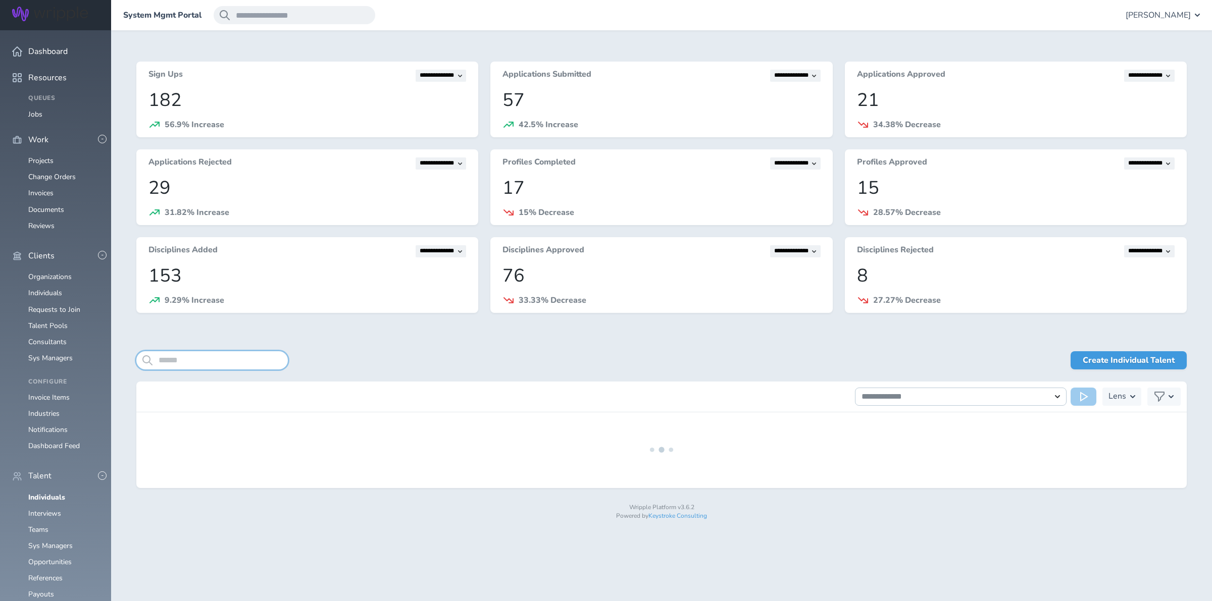
click at [205, 357] on input "search" at bounding box center [211, 360] width 151 height 18
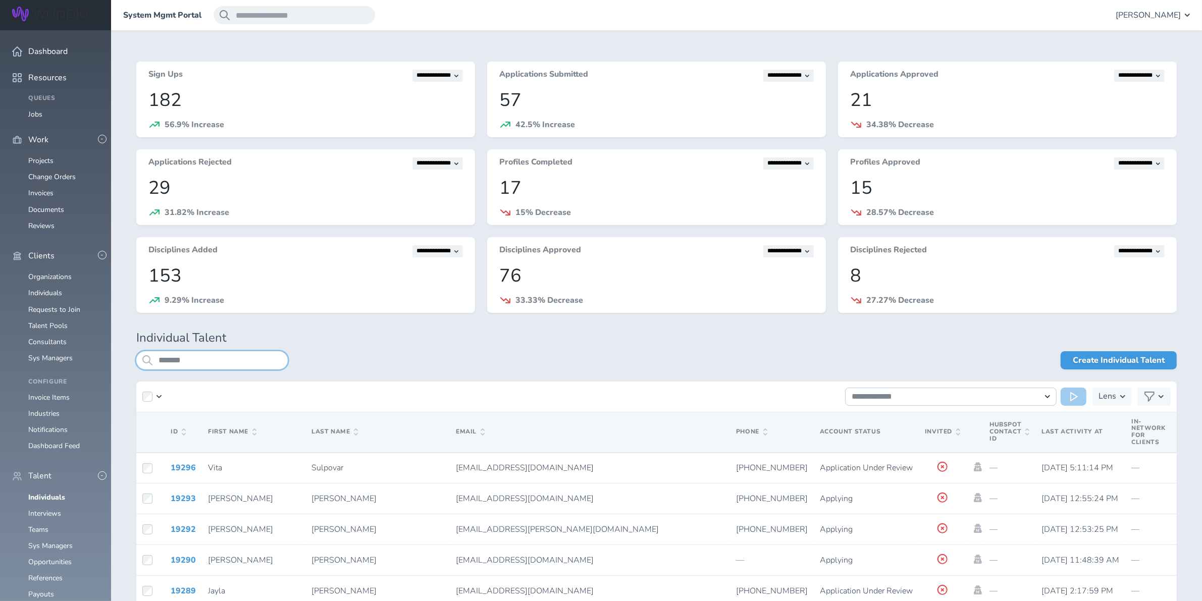
type input "*******"
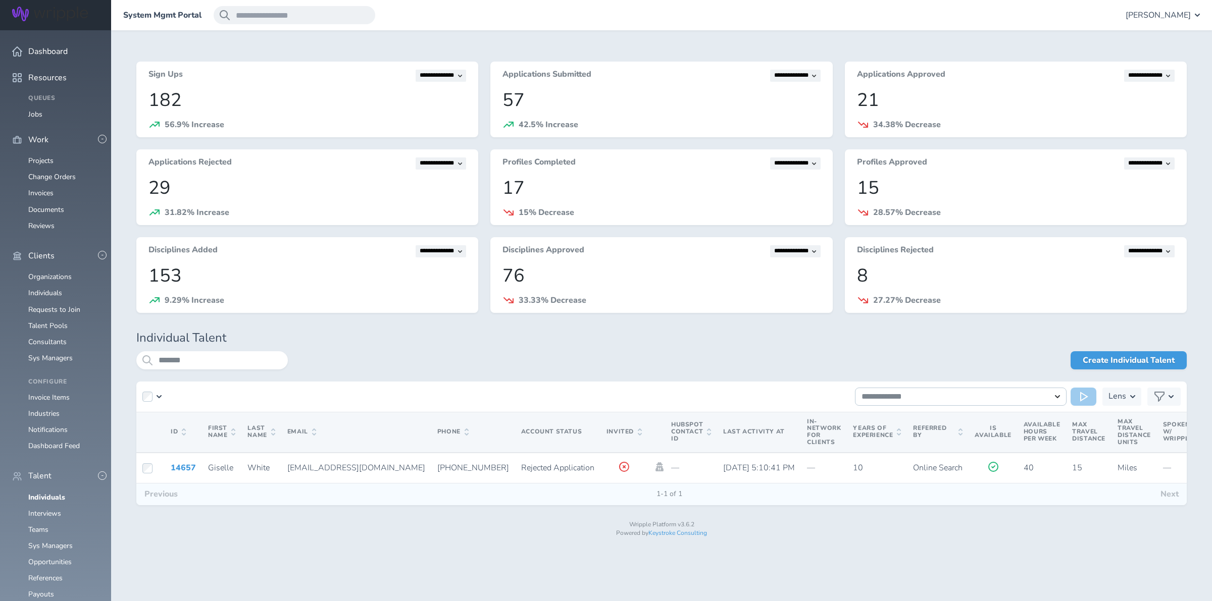
click at [49, 273] on ul "Organizations Individuals Requests to Join Talent Pools Consultants Sys Managers" at bounding box center [55, 317] width 87 height 89
click at [48, 288] on link "Individuals" at bounding box center [45, 293] width 34 height 10
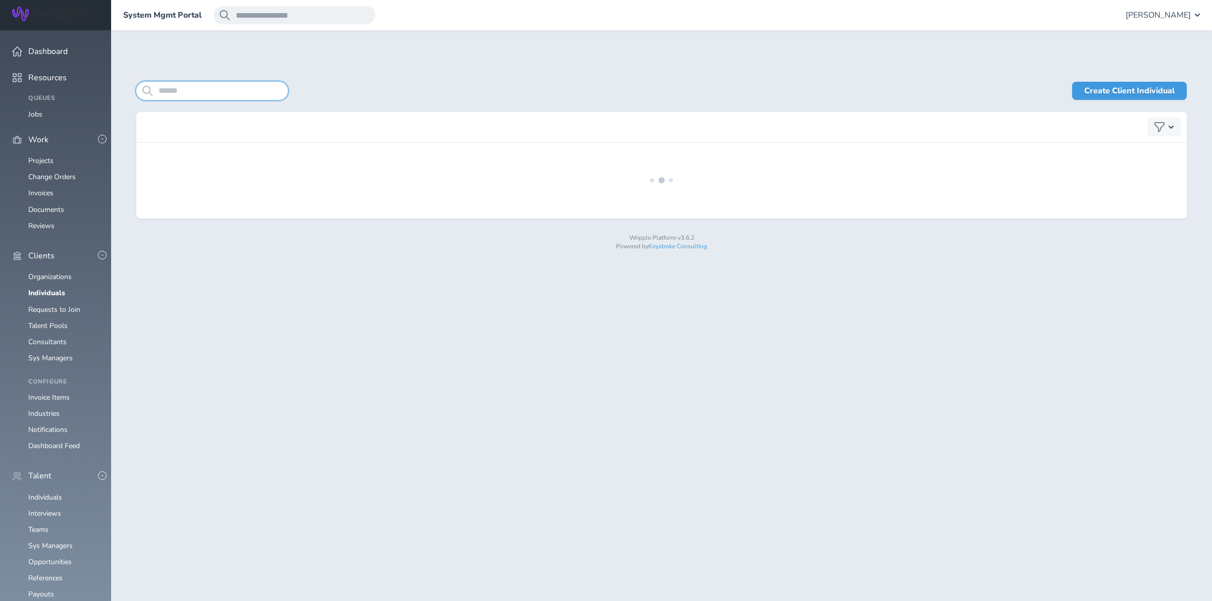
click at [218, 91] on input "search" at bounding box center [211, 91] width 151 height 18
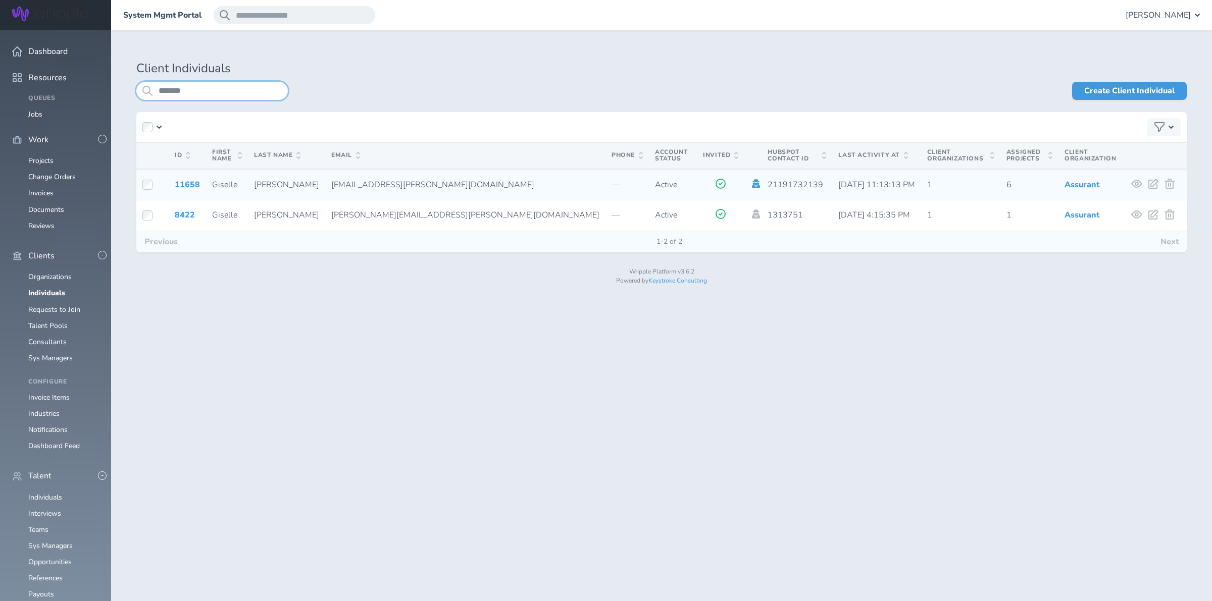
type input "*******"
click at [752, 184] on icon at bounding box center [756, 183] width 8 height 9
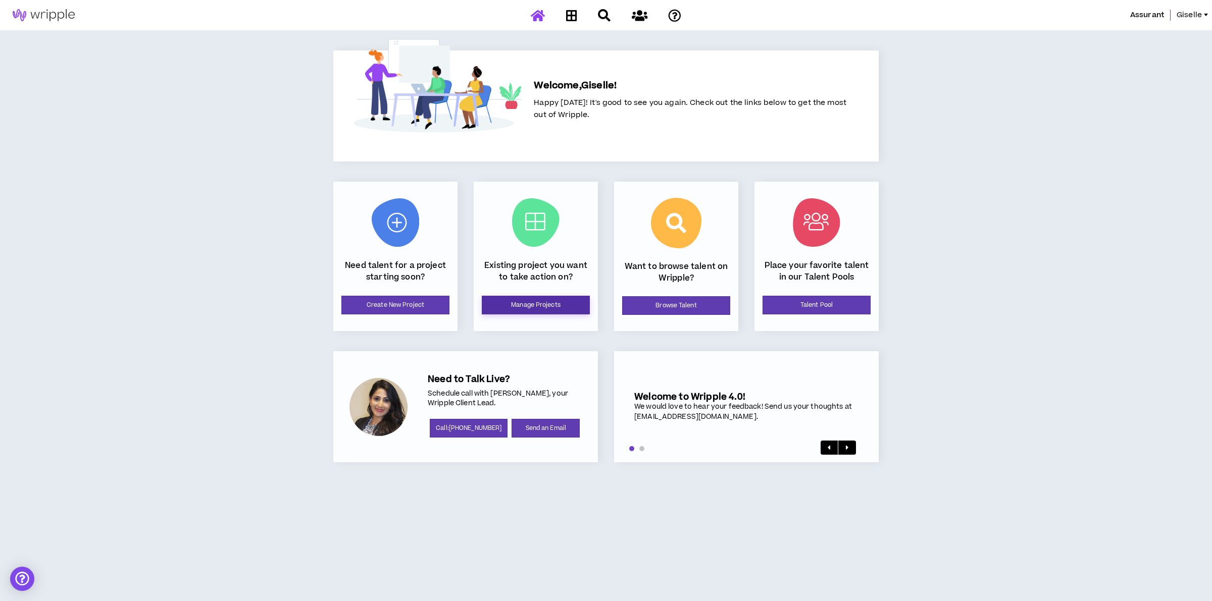
click at [547, 306] on link "Manage Projects" at bounding box center [536, 305] width 108 height 19
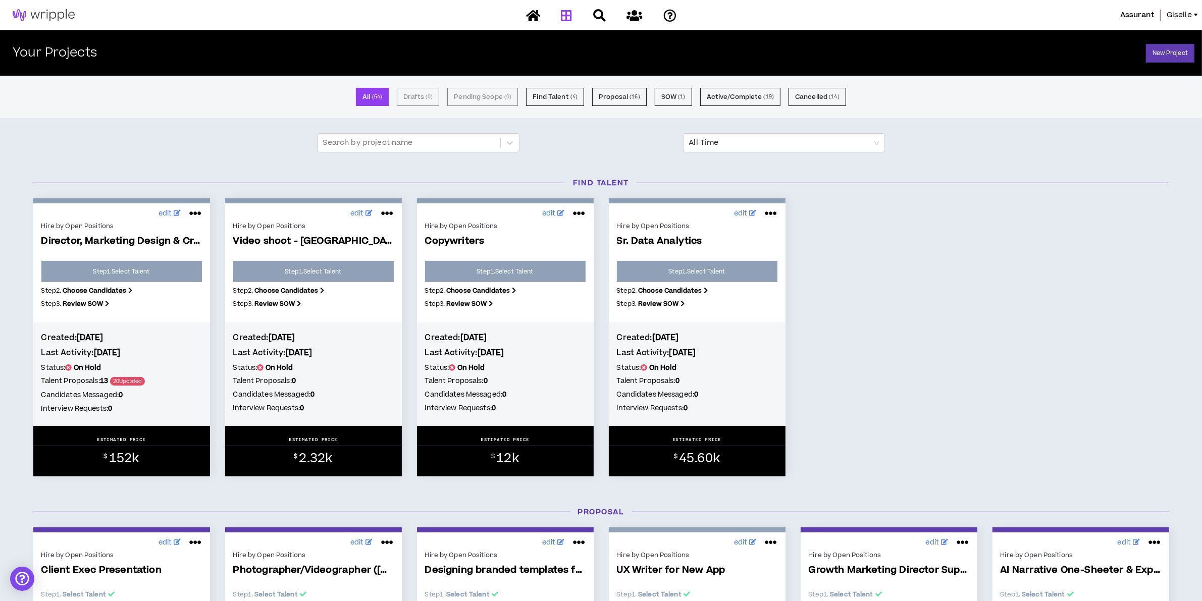
scroll to position [315, 0]
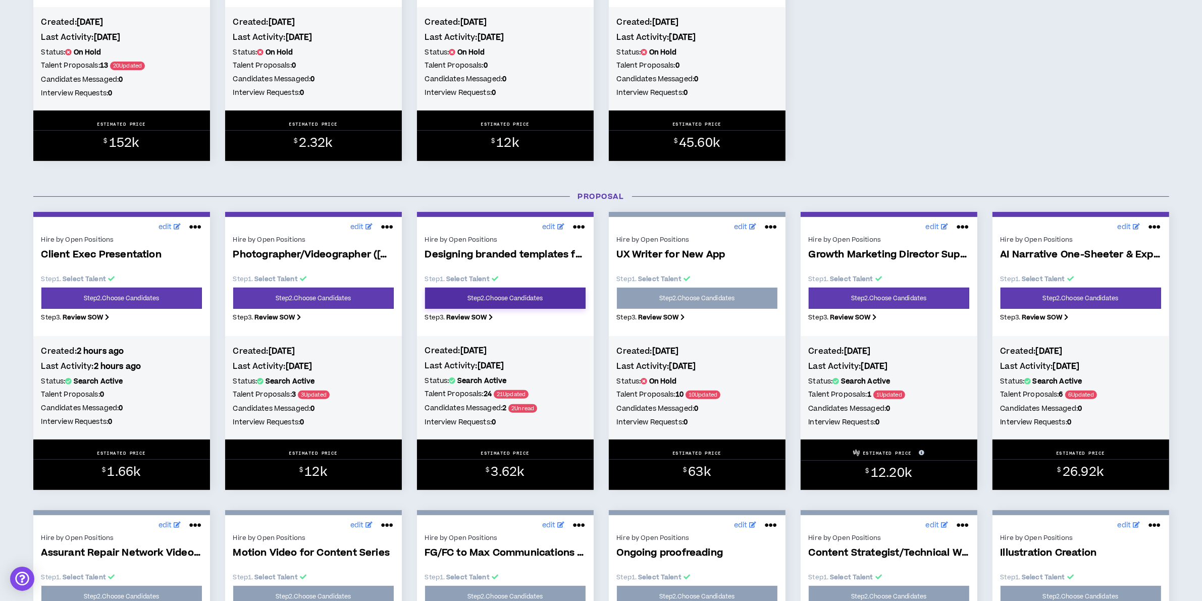
click at [523, 300] on link "Step 2 . Choose Candidates" at bounding box center [505, 298] width 161 height 21
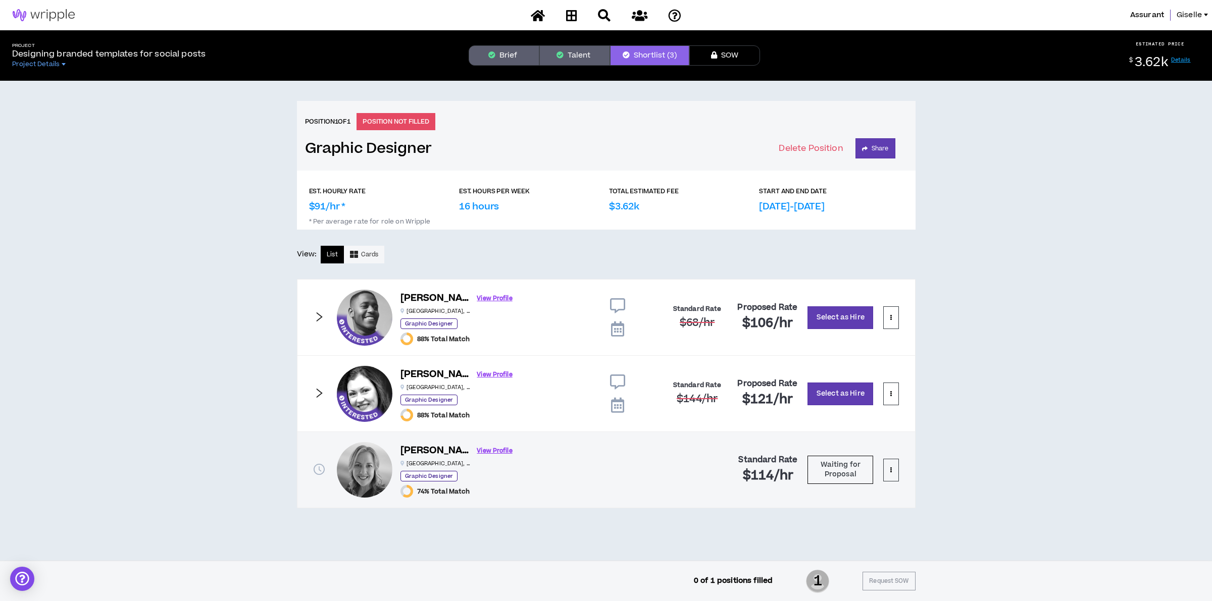
click at [616, 326] on icon at bounding box center [617, 329] width 13 height 15
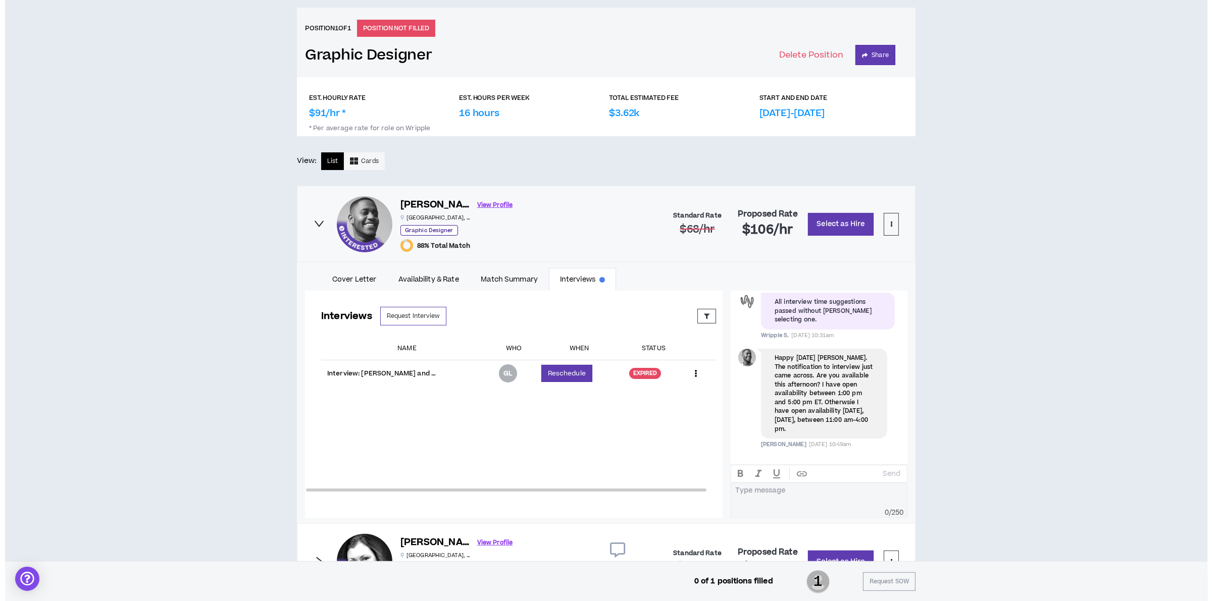
scroll to position [189, 0]
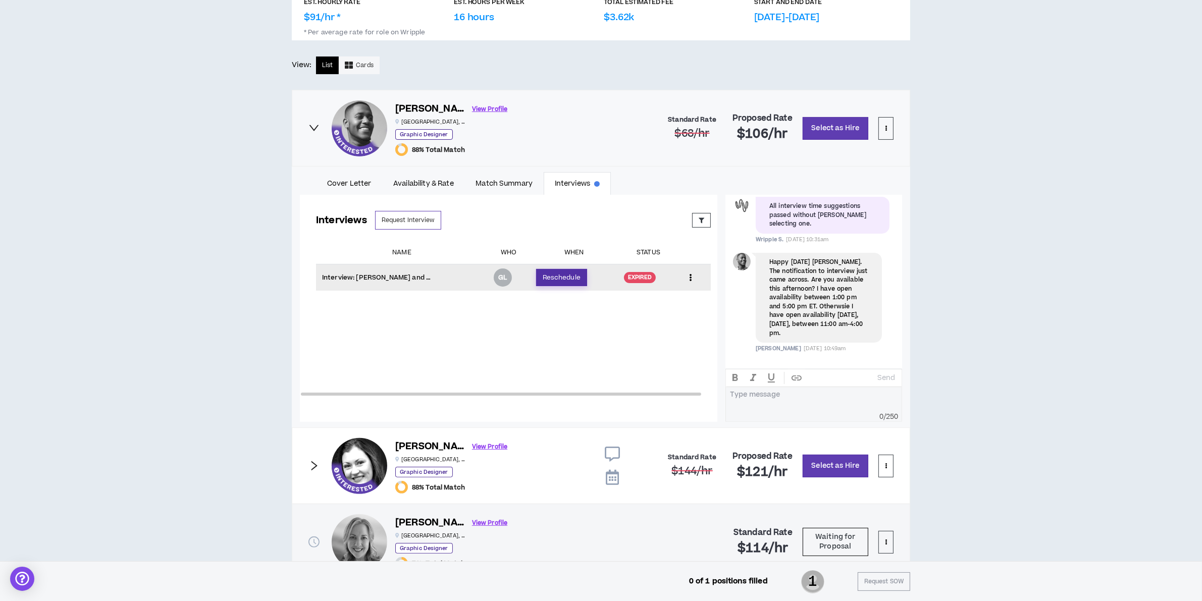
click at [568, 274] on button "Reschedule" at bounding box center [561, 277] width 51 height 17
select select "*******"
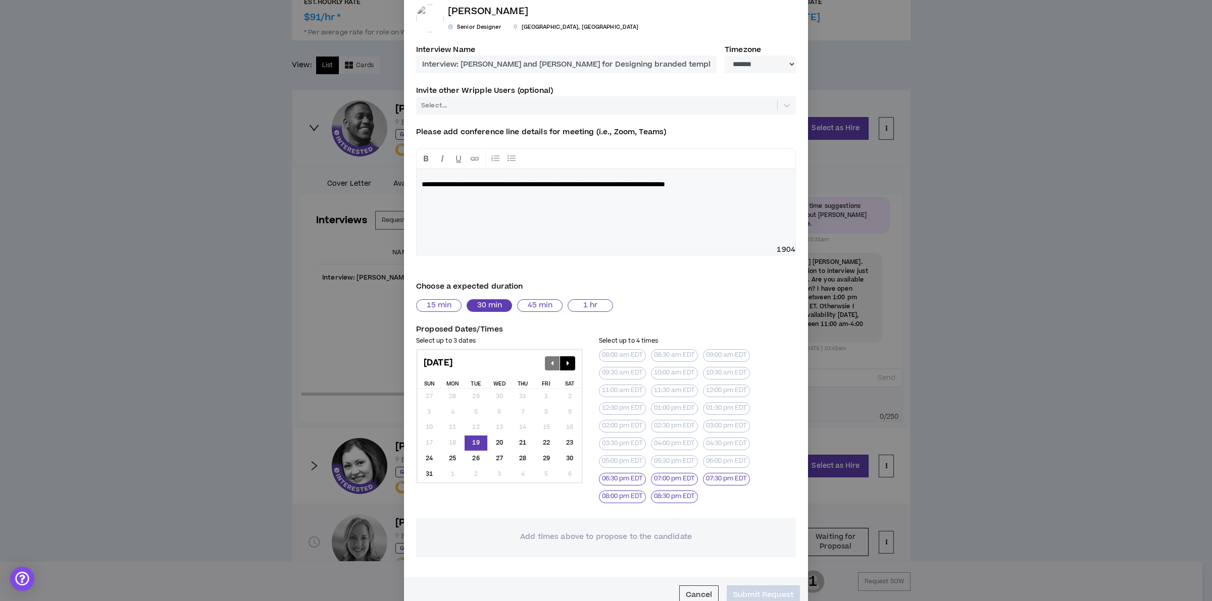
scroll to position [63, 0]
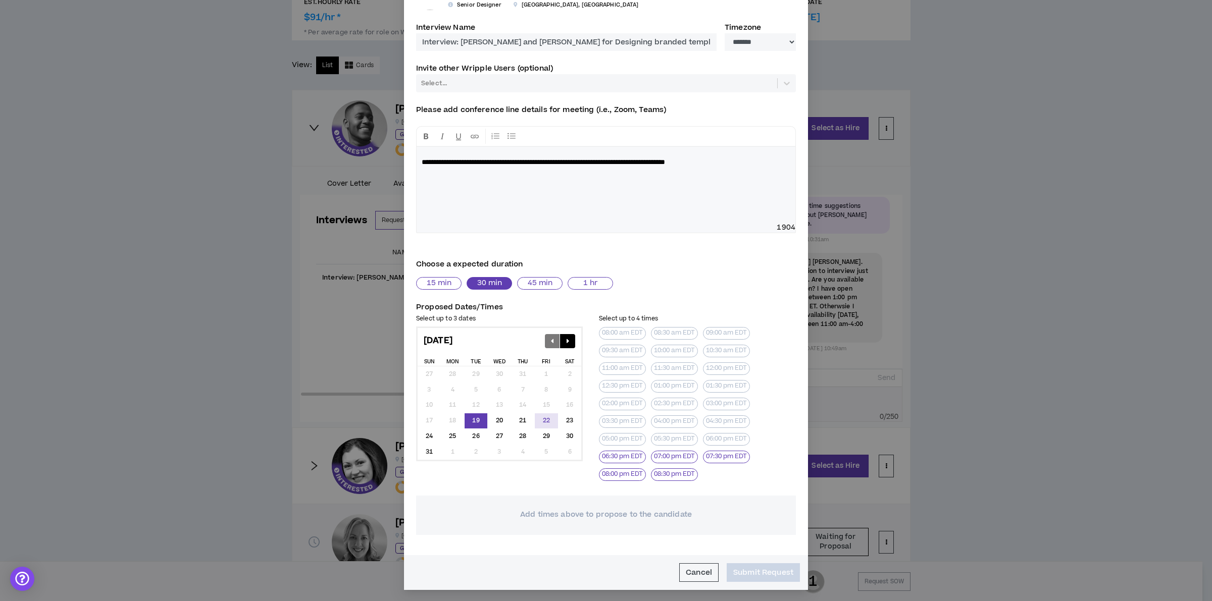
click at [541, 418] on div "22" at bounding box center [546, 421] width 23 height 16
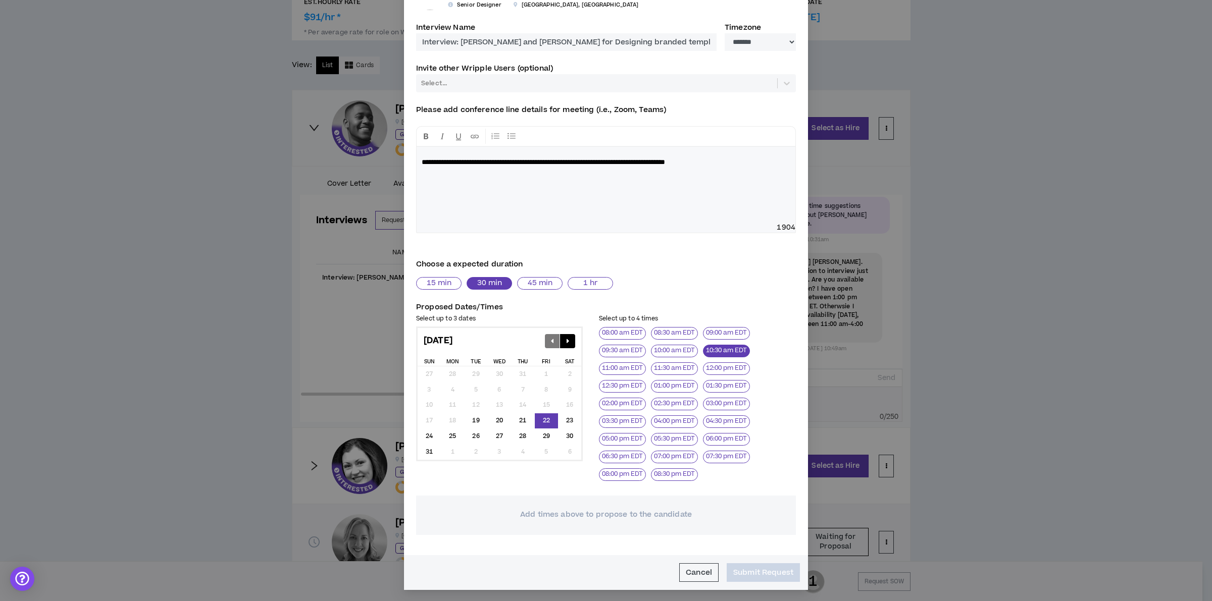
click at [710, 349] on button "10:30 am EDT" at bounding box center [726, 351] width 47 height 13
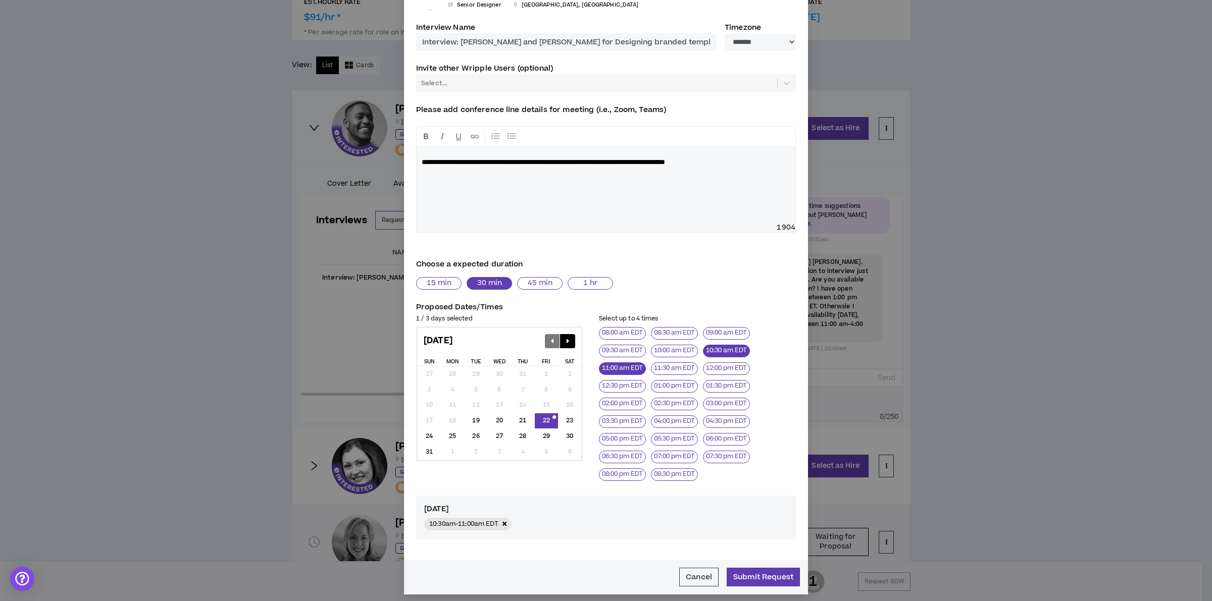
click at [627, 367] on button "11:00 am EDT" at bounding box center [622, 368] width 47 height 13
click at [656, 367] on button "11:30 am EDT" at bounding box center [674, 368] width 47 height 13
click at [755, 572] on button "Submit Request" at bounding box center [762, 577] width 73 height 19
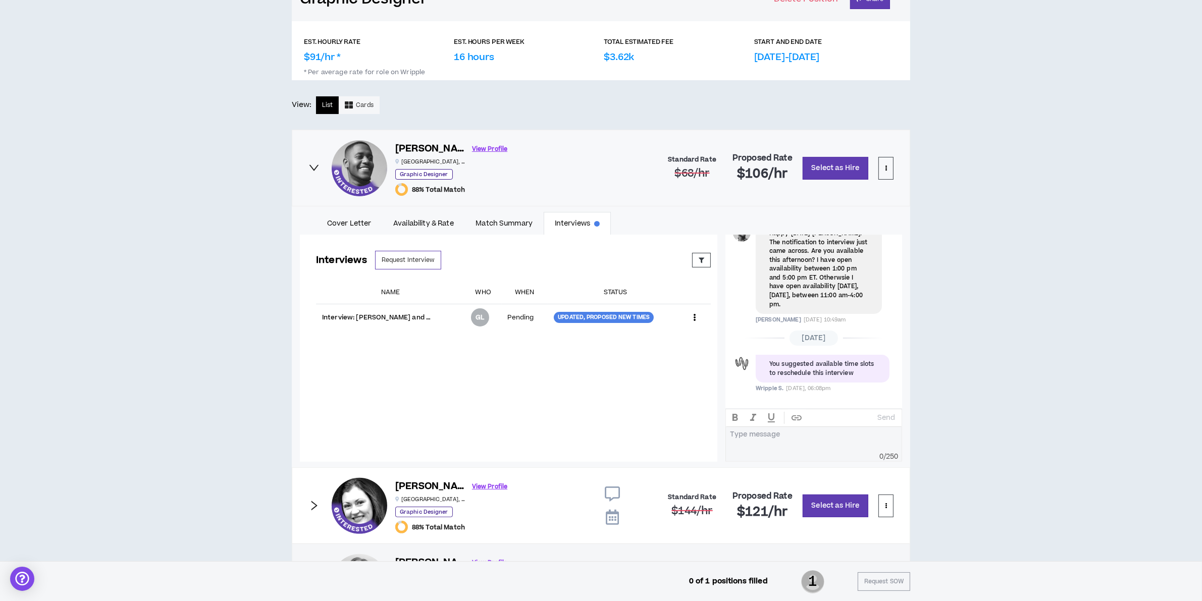
scroll to position [230, 0]
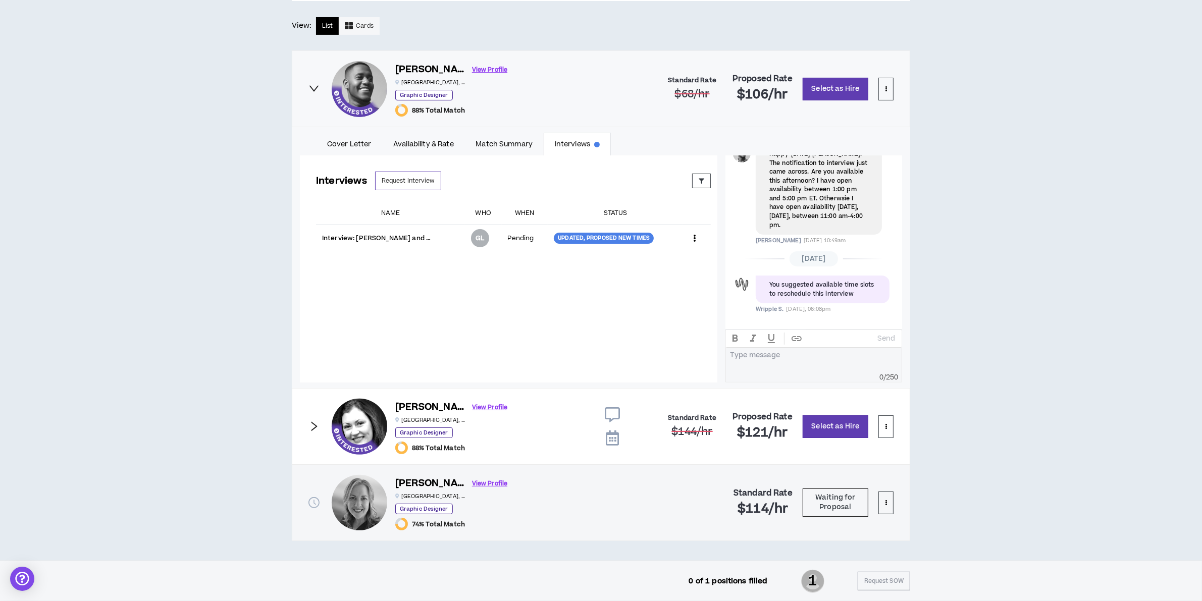
click at [612, 442] on icon at bounding box center [612, 438] width 13 height 15
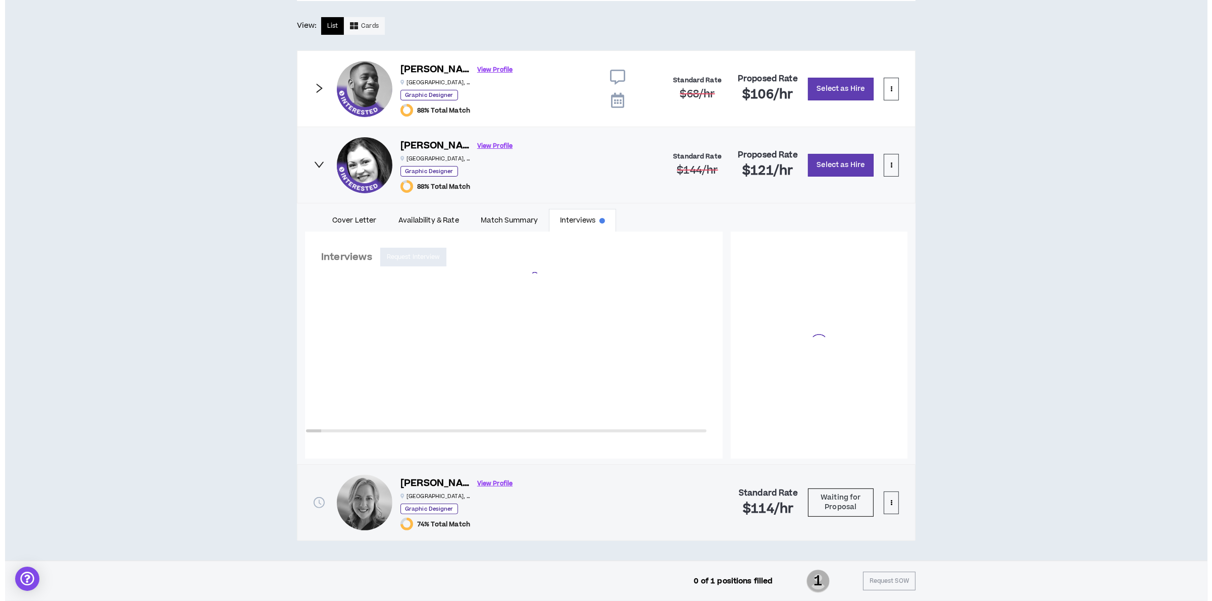
scroll to position [278, 0]
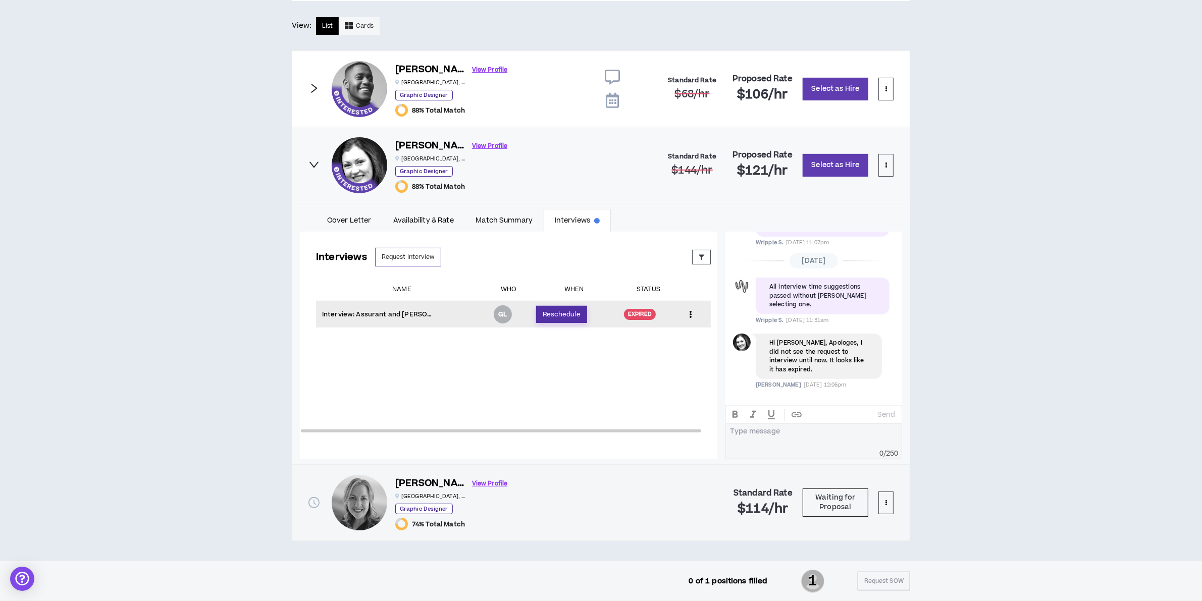
click at [558, 313] on button "Reschedule" at bounding box center [561, 314] width 51 height 17
select select "*******"
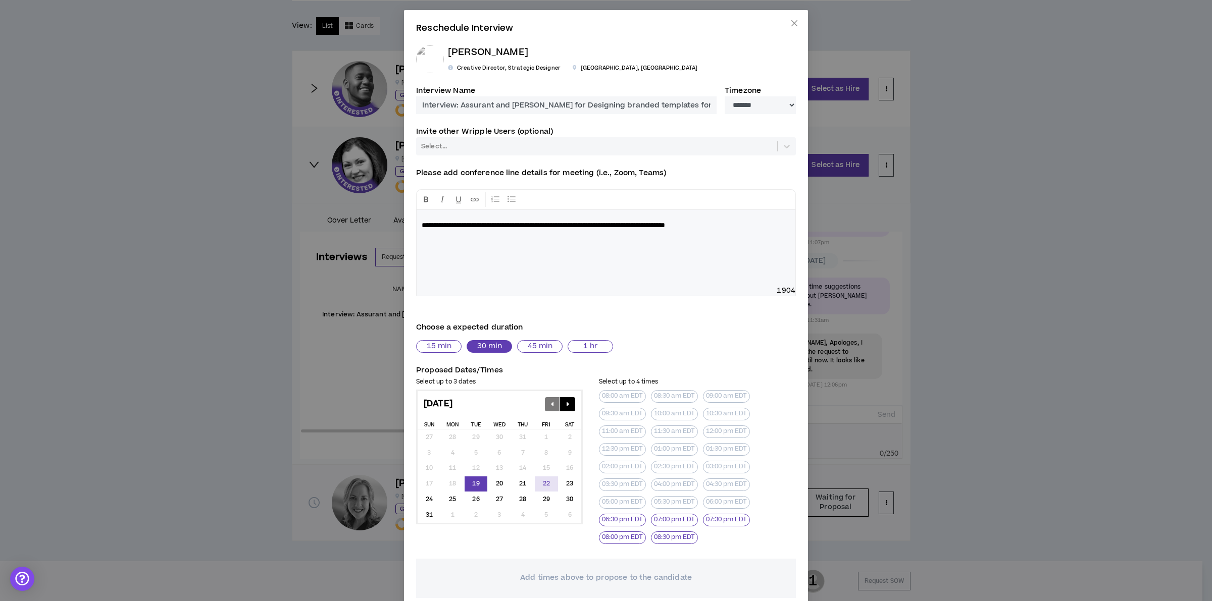
click at [538, 482] on div "22" at bounding box center [546, 485] width 23 height 16
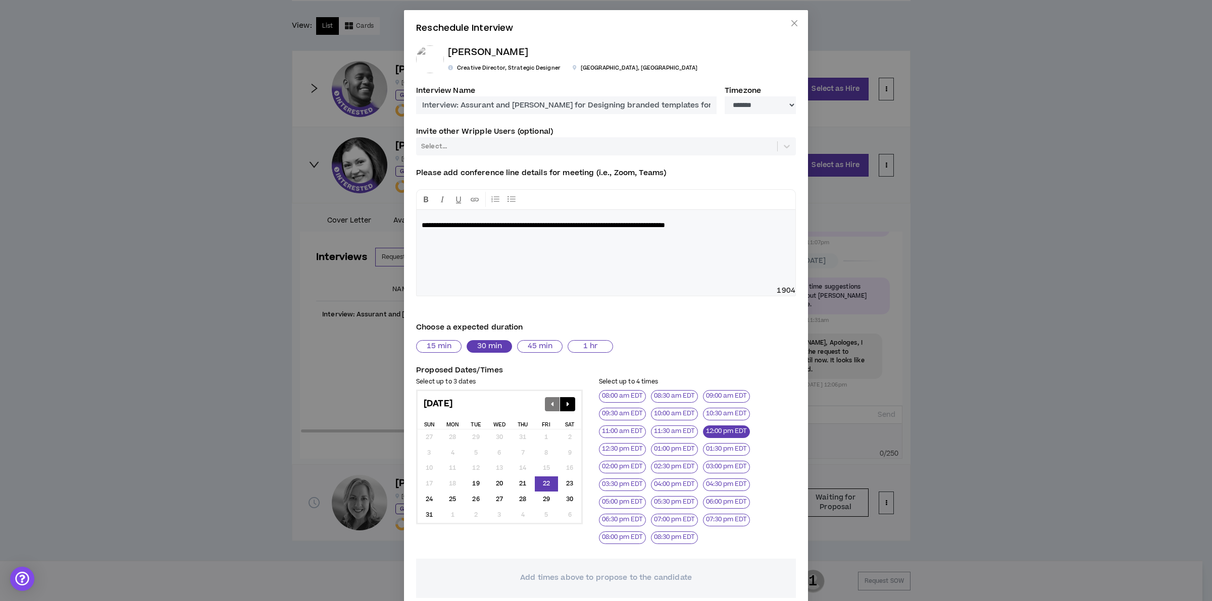
click at [729, 432] on button "12:00 pm EDT" at bounding box center [726, 432] width 47 height 13
click at [619, 452] on button "12:30 pm EDT" at bounding box center [622, 449] width 47 height 13
click at [651, 448] on button "01:00 pm EDT" at bounding box center [674, 449] width 47 height 13
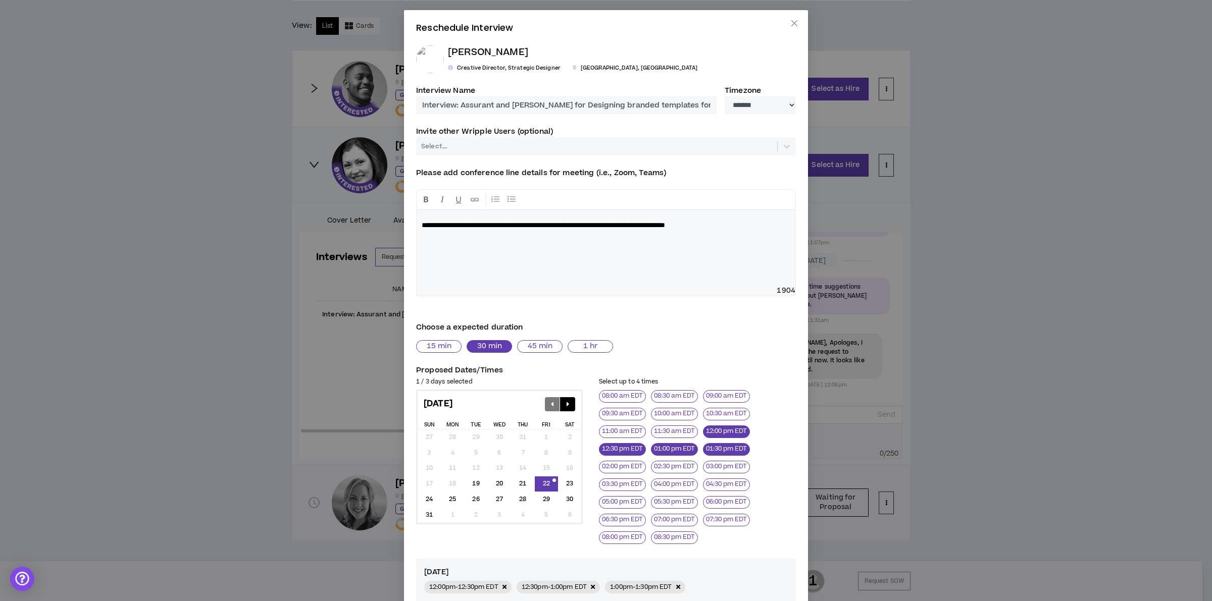
click at [749, 450] on button "01:30 pm EDT" at bounding box center [726, 449] width 47 height 13
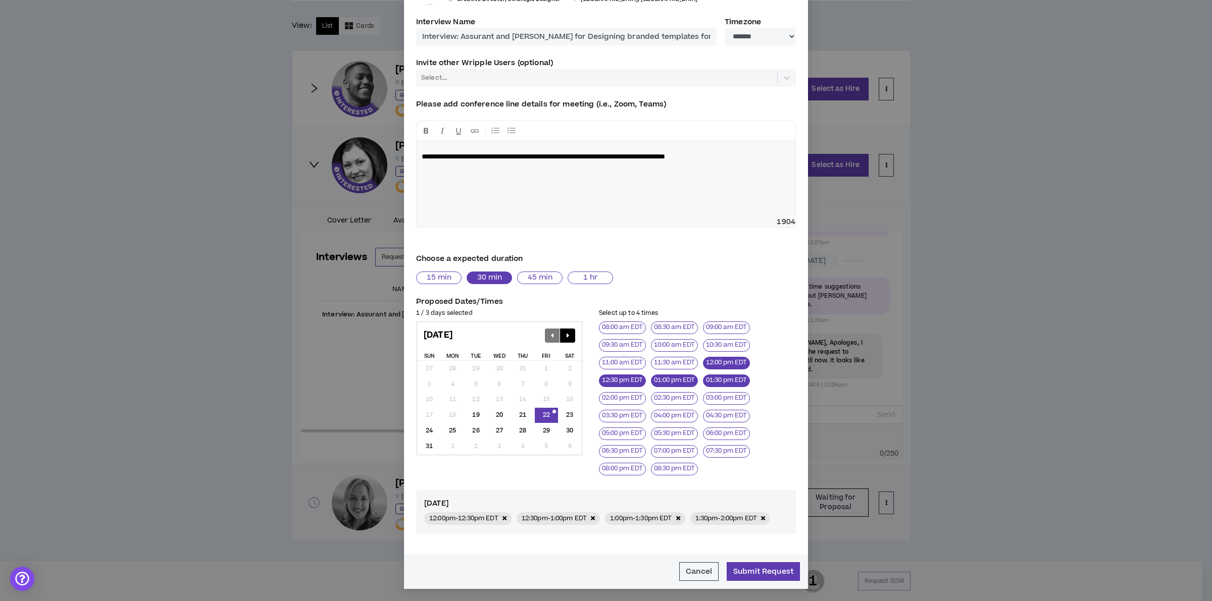
scroll to position [84, 0]
click at [756, 569] on button "Submit Request" at bounding box center [762, 571] width 73 height 19
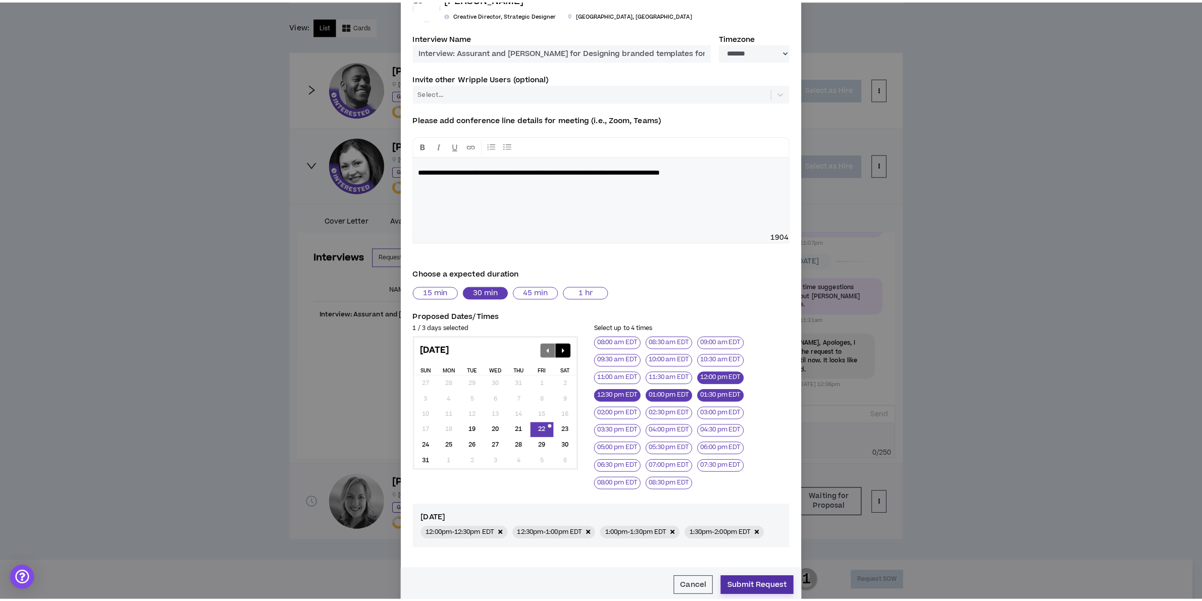
scroll to position [74, 0]
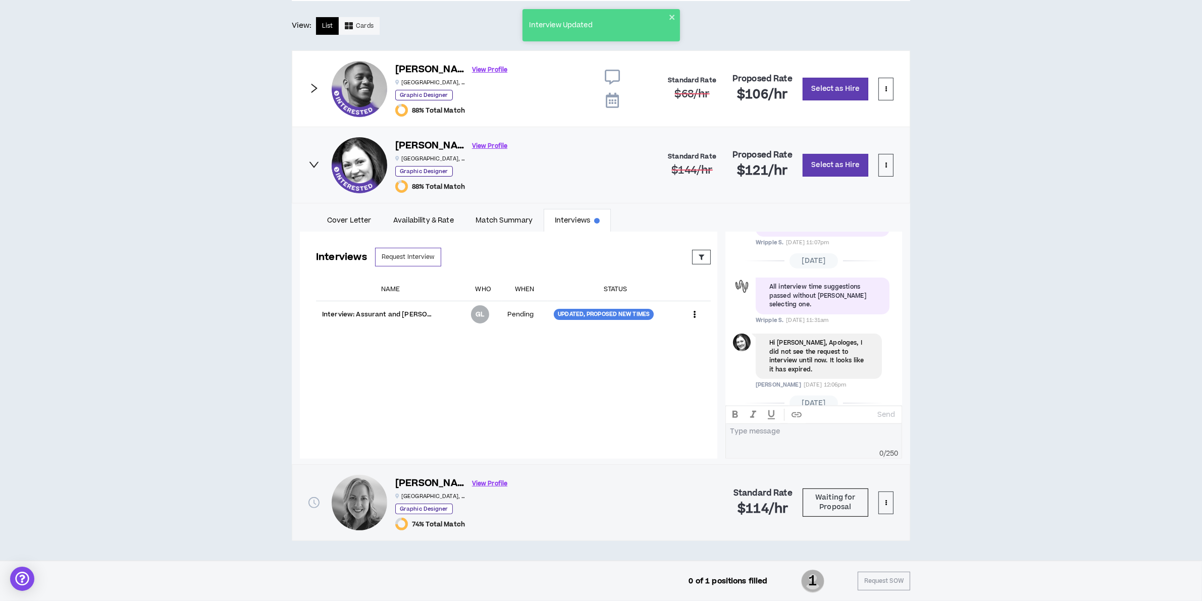
click at [967, 121] on div "Position 1 of 1 POSITION NOT FILLED Graphic Designer Delete Position Share EST.…" at bounding box center [601, 206] width 1202 height 709
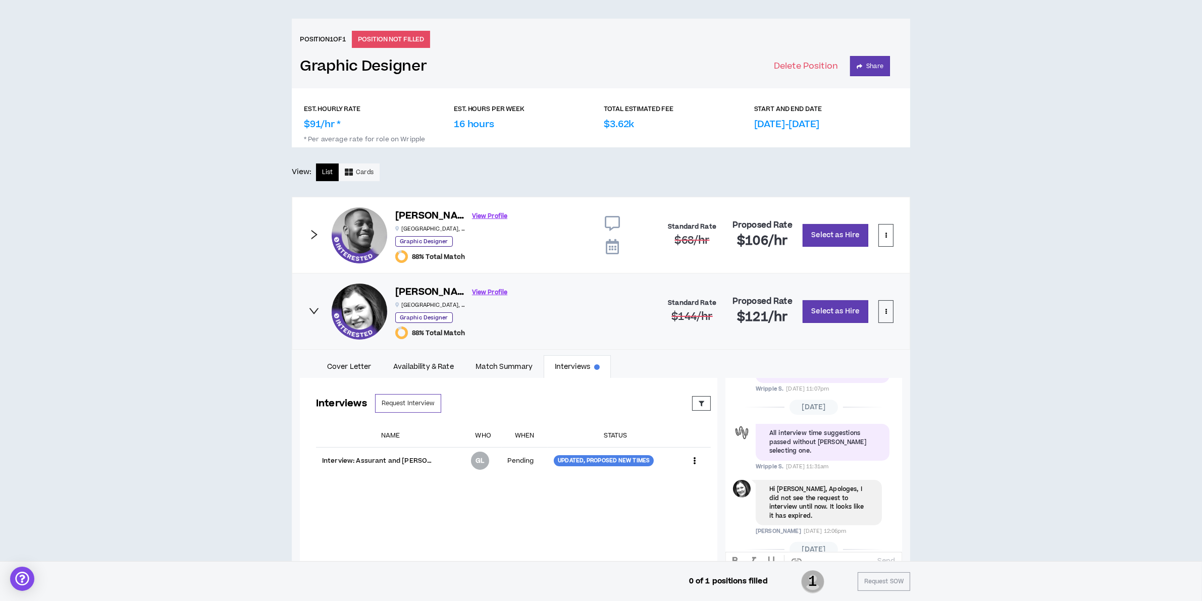
scroll to position [0, 0]
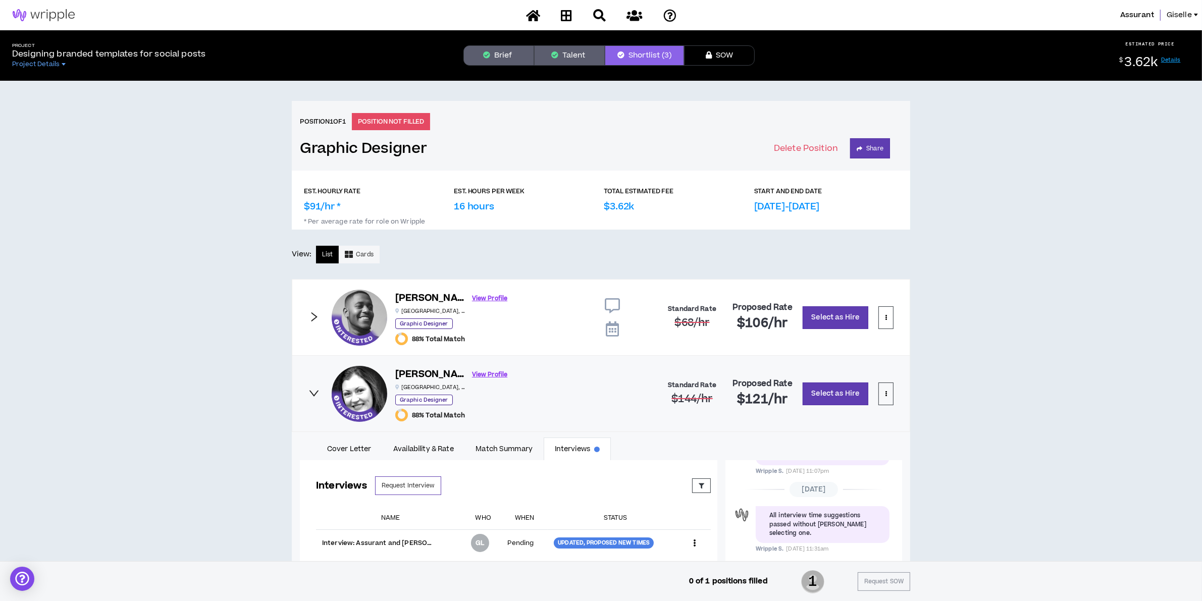
drag, startPoint x: 614, startPoint y: 331, endPoint x: 308, endPoint y: 414, distance: 317.0
click at [614, 331] on icon at bounding box center [612, 329] width 13 height 15
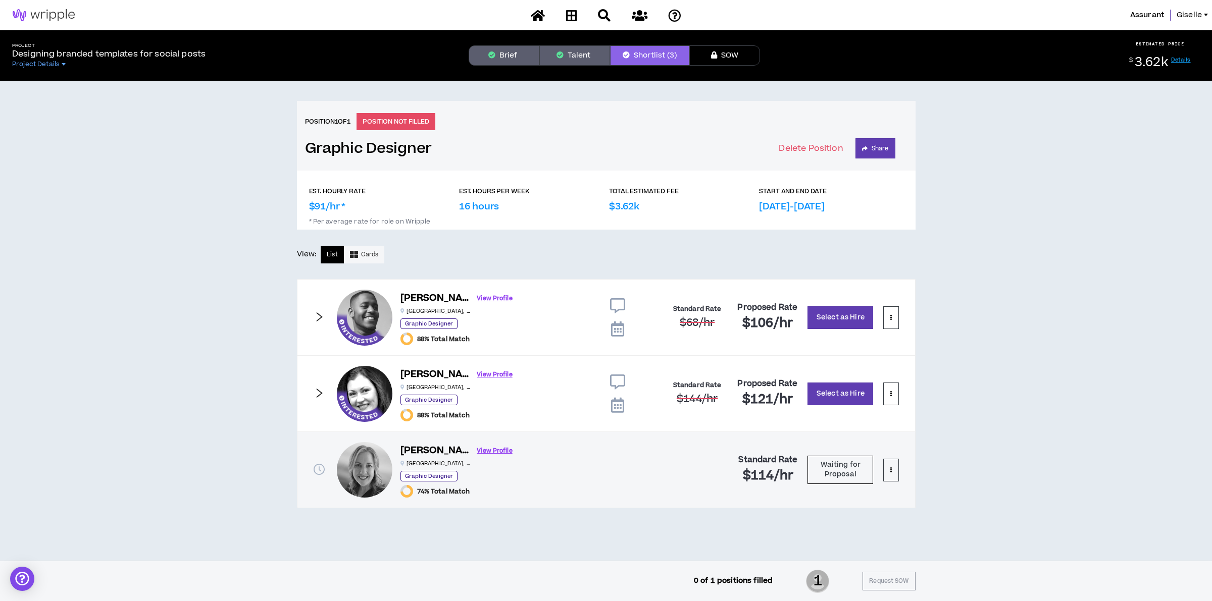
click at [617, 326] on icon at bounding box center [617, 329] width 13 height 15
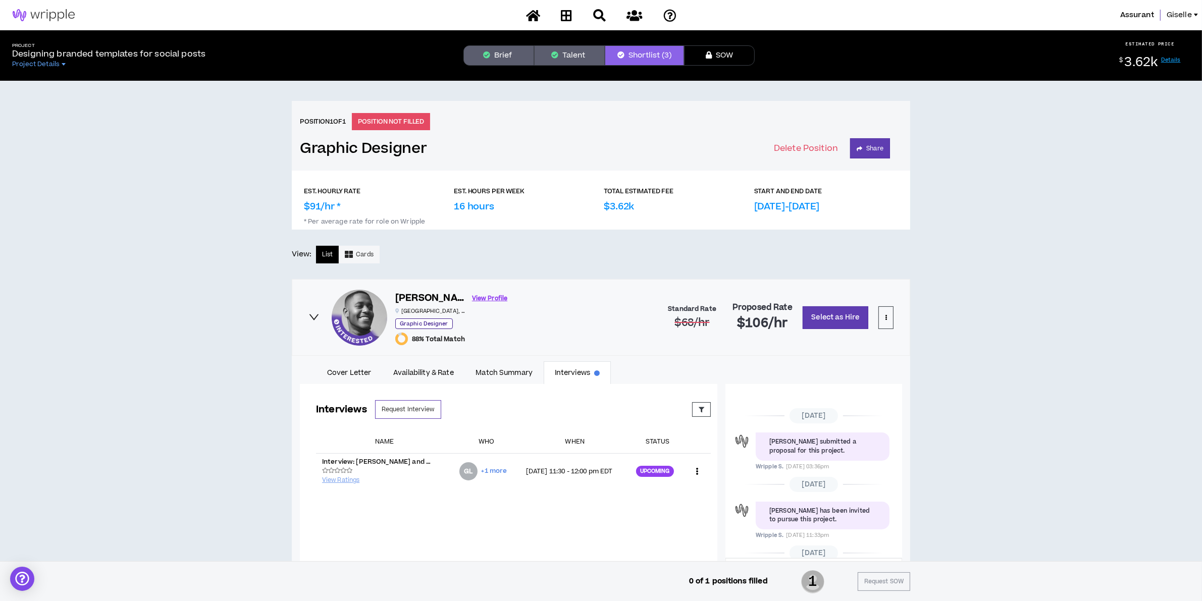
scroll to position [437, 0]
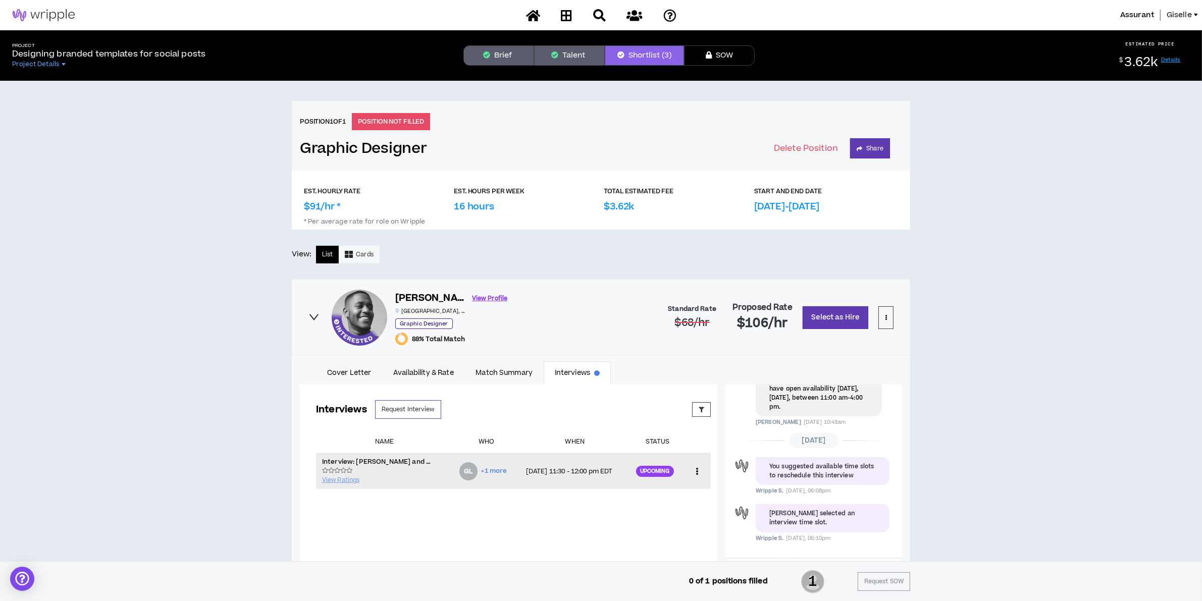
click at [692, 473] on icon at bounding box center [697, 471] width 11 height 15
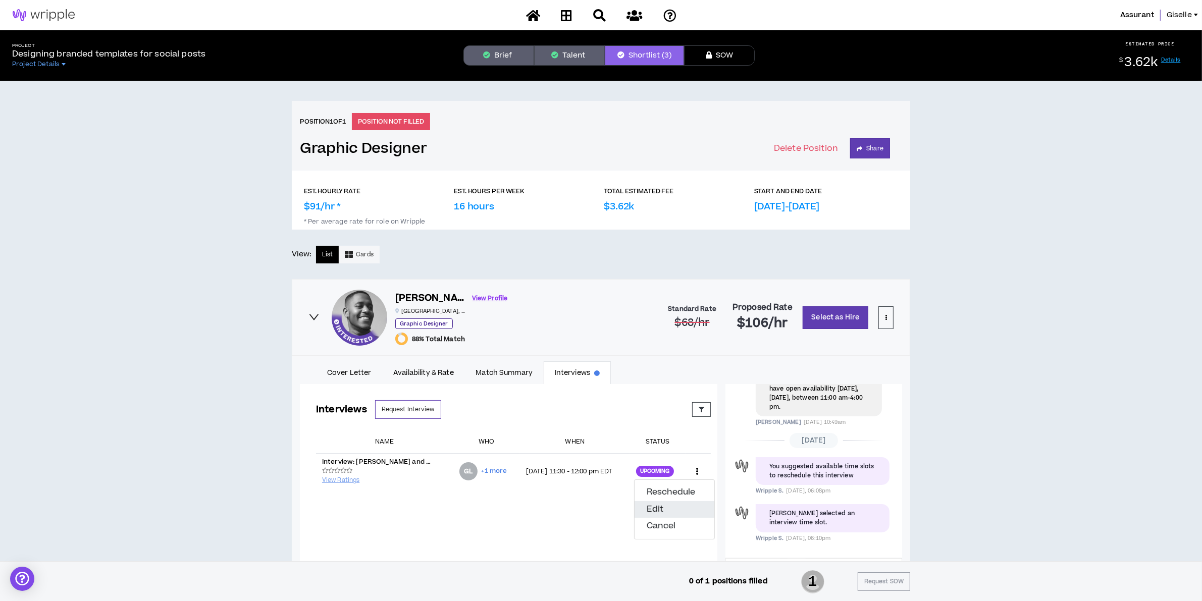
click at [655, 508] on button "Edit" at bounding box center [675, 509] width 80 height 17
select select "*******"
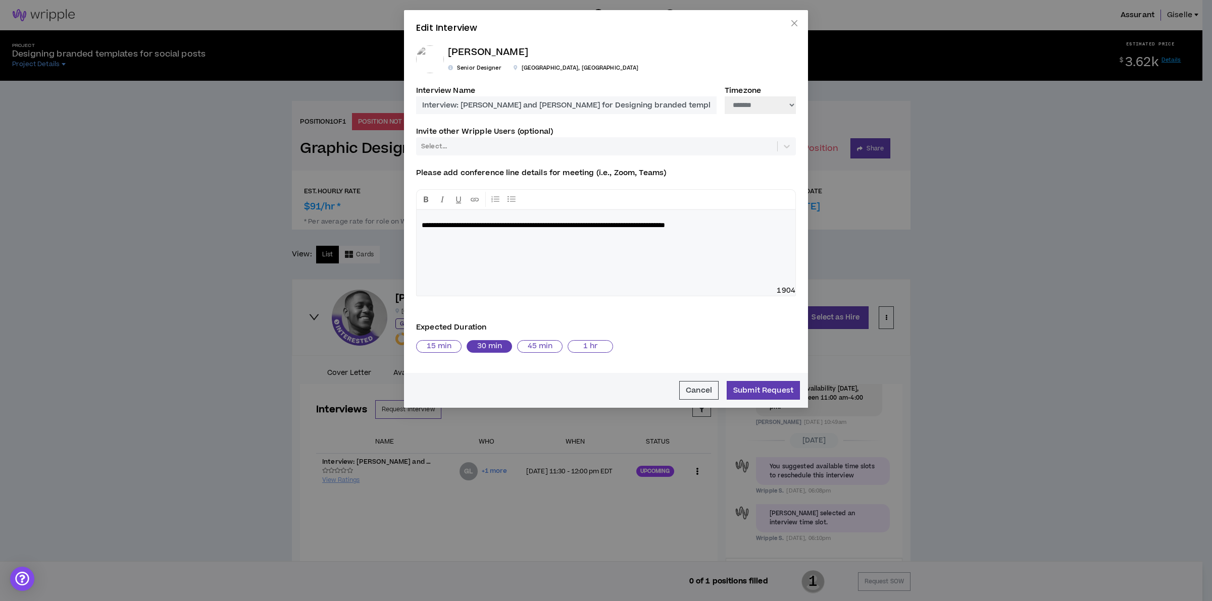
click at [743, 247] on div "**********" at bounding box center [605, 248] width 379 height 76
drag, startPoint x: 772, startPoint y: 228, endPoint x: 325, endPoint y: 177, distance: 450.7
click at [325, 177] on div "**********" at bounding box center [606, 300] width 1212 height 601
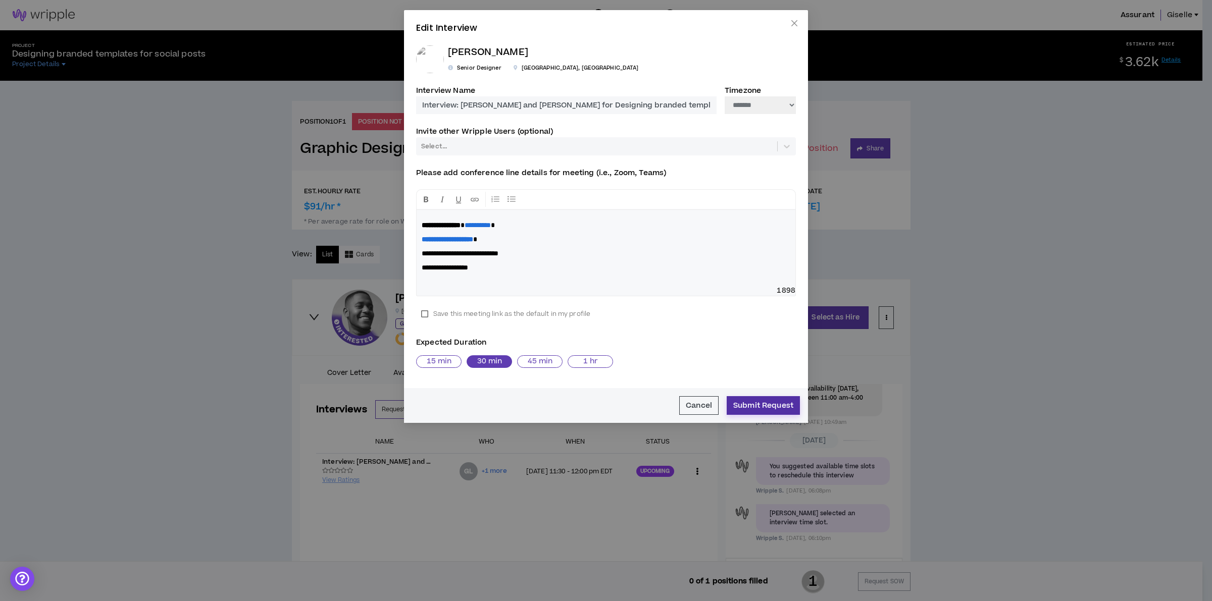
click at [759, 406] on button "Submit Request" at bounding box center [762, 405] width 73 height 19
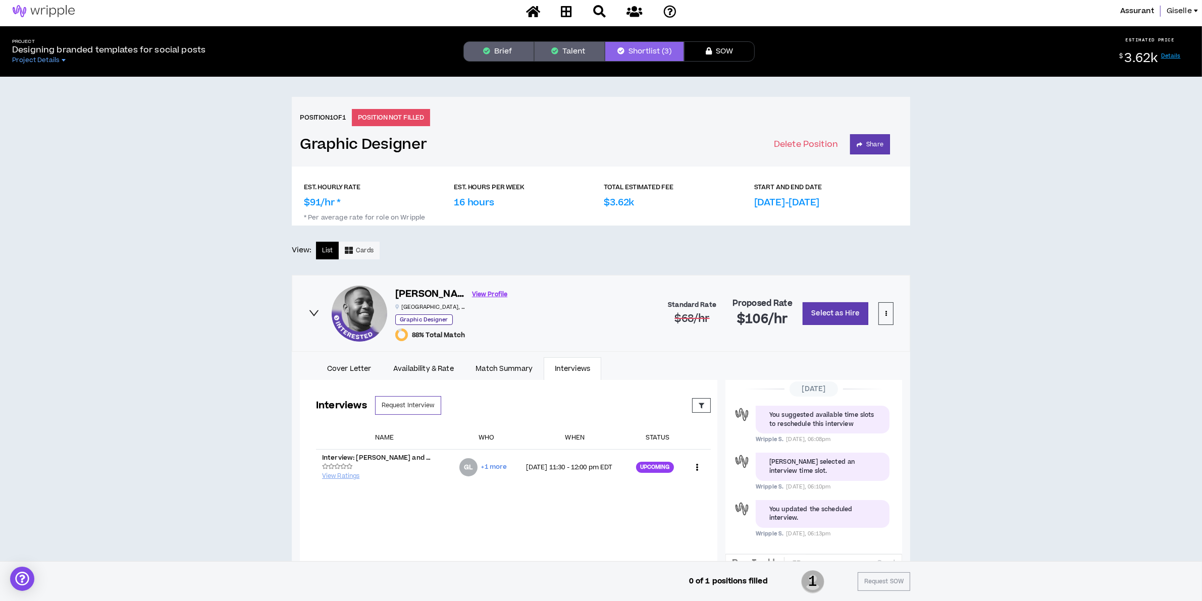
scroll to position [230, 0]
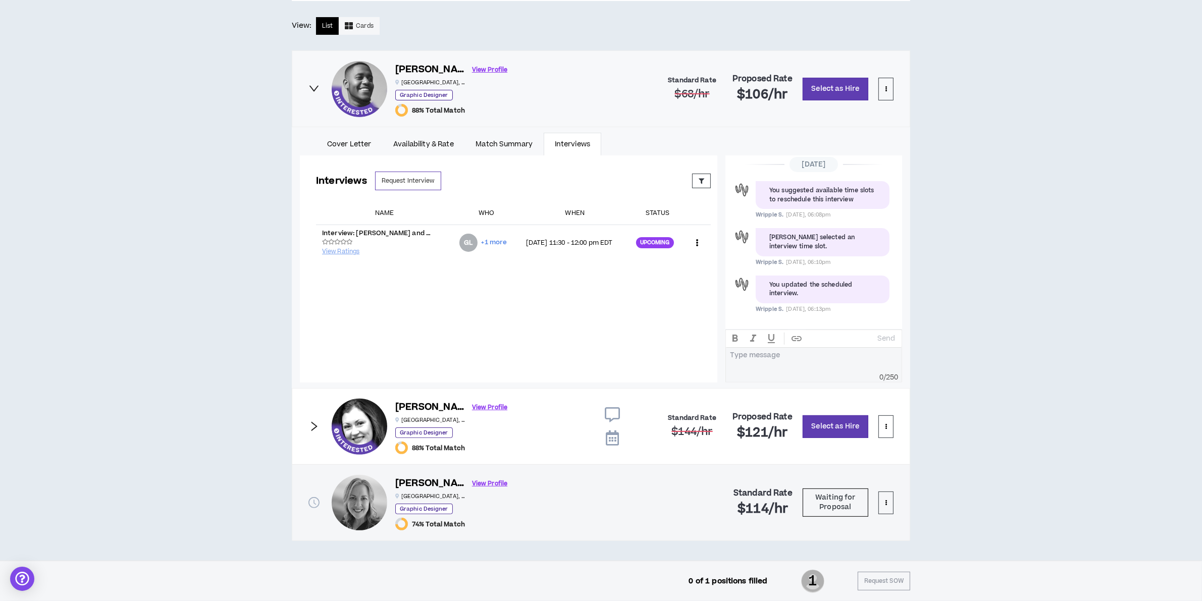
click at [309, 428] on icon "right" at bounding box center [313, 426] width 11 height 11
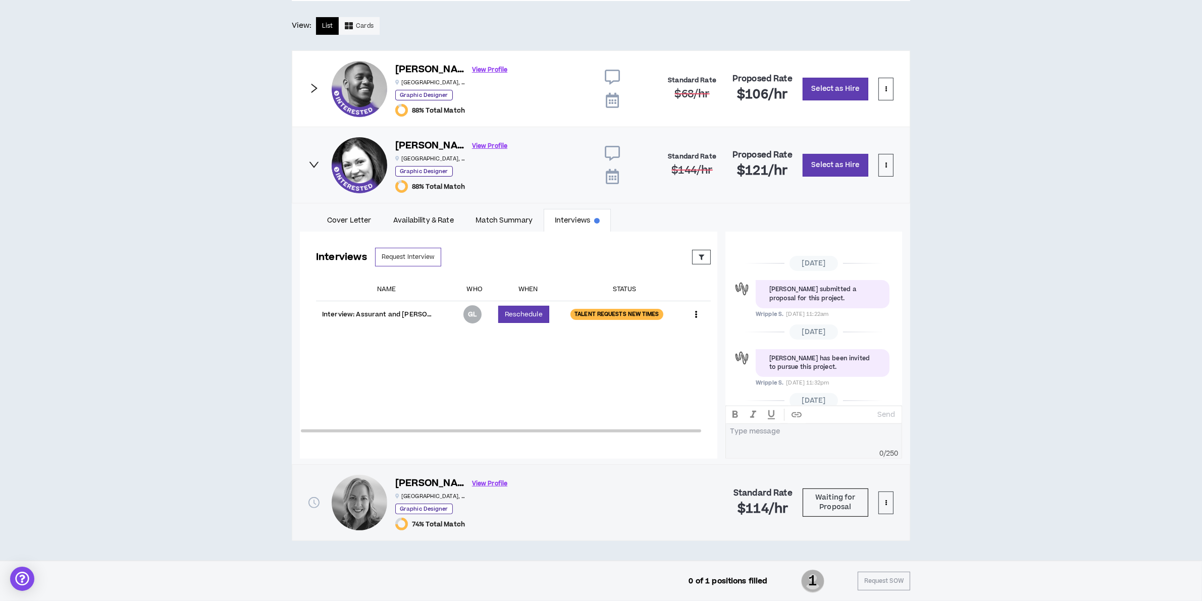
scroll to position [410, 0]
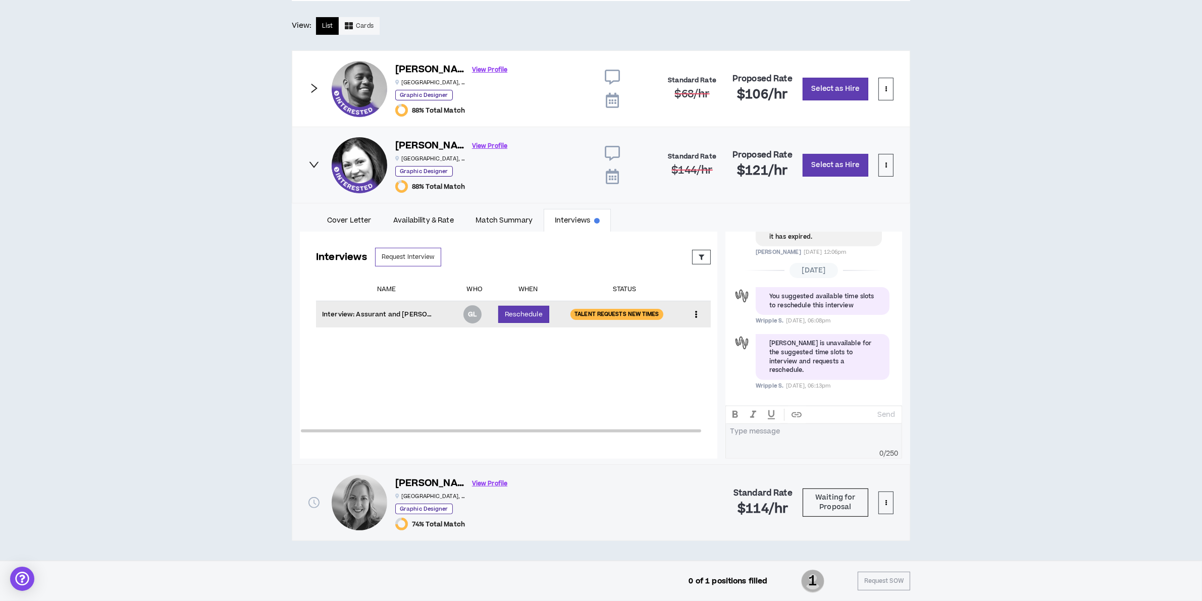
click at [608, 313] on div "Talent Requests New Times" at bounding box center [616, 314] width 93 height 11
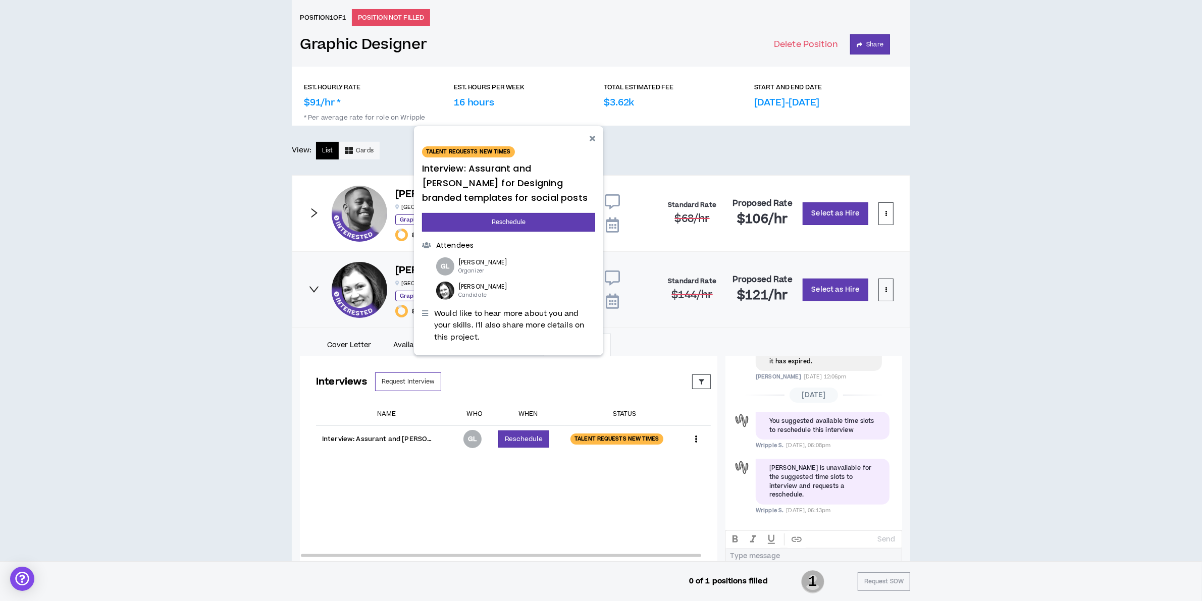
scroll to position [167, 0]
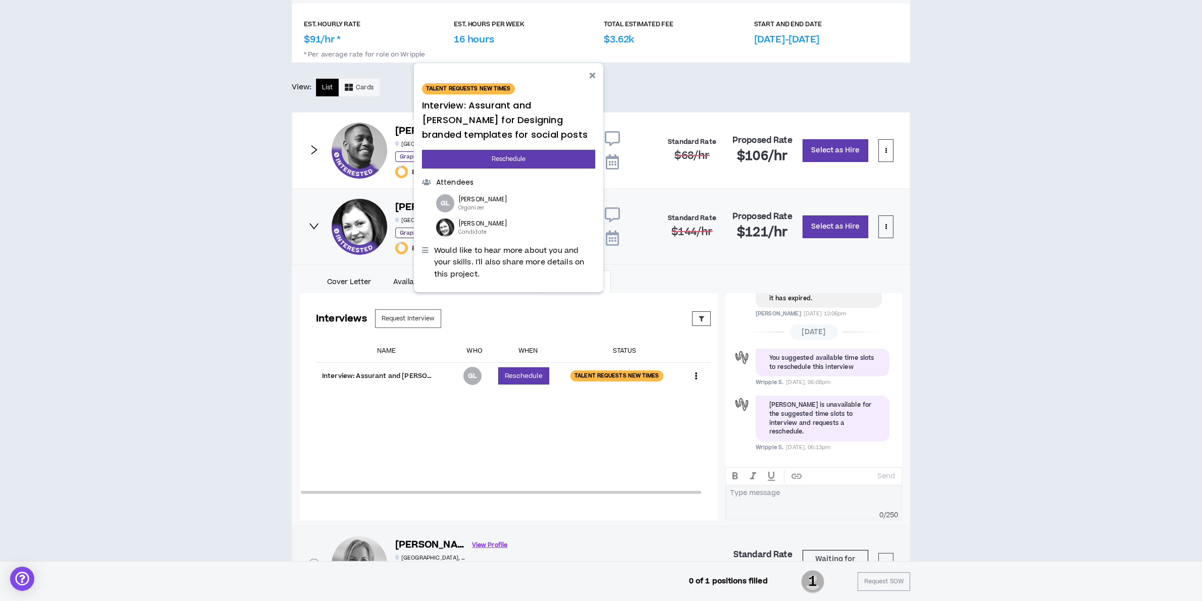
click at [770, 497] on div at bounding box center [813, 493] width 167 height 9
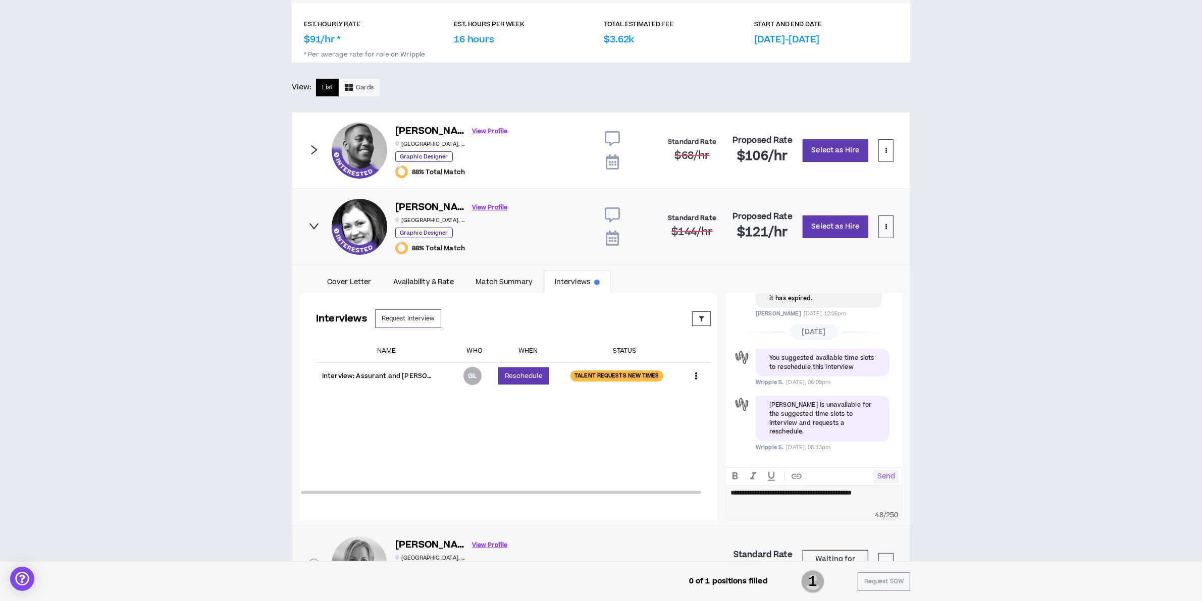
click at [889, 476] on p "Send" at bounding box center [886, 476] width 18 height 9
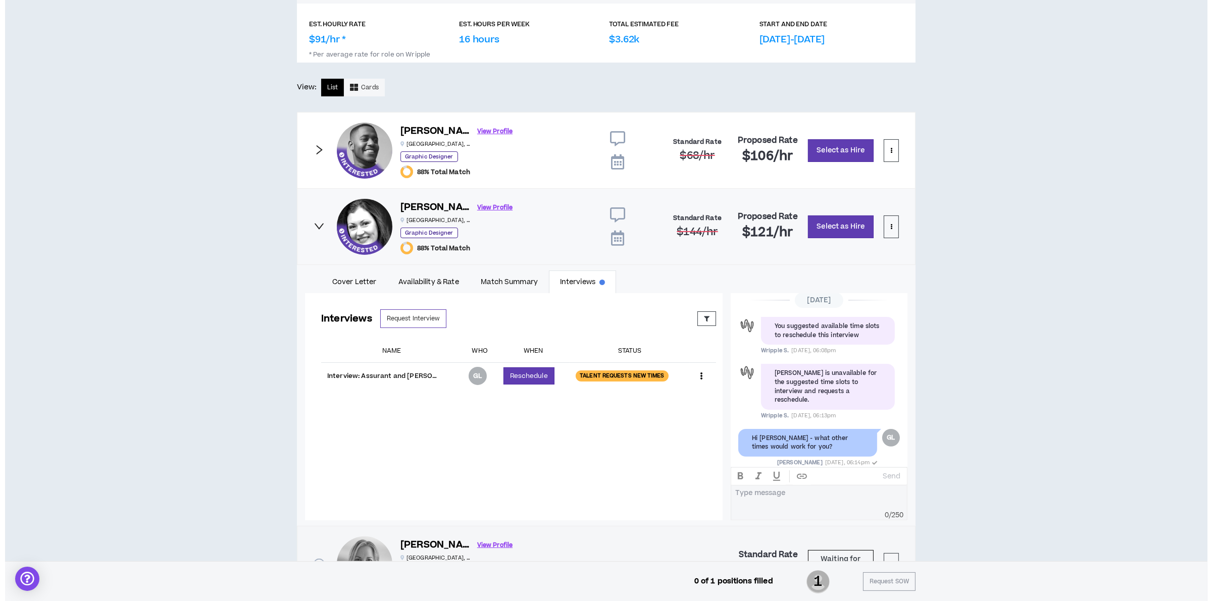
scroll to position [457, 0]
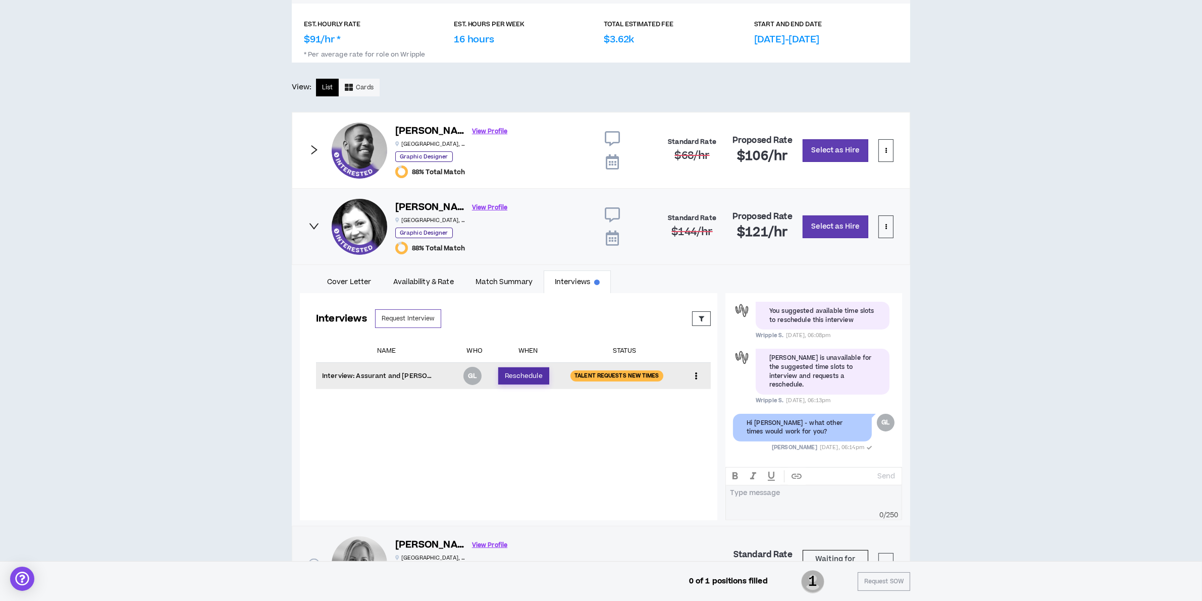
click at [505, 373] on button "Reschedule" at bounding box center [523, 375] width 51 height 17
select select "*******"
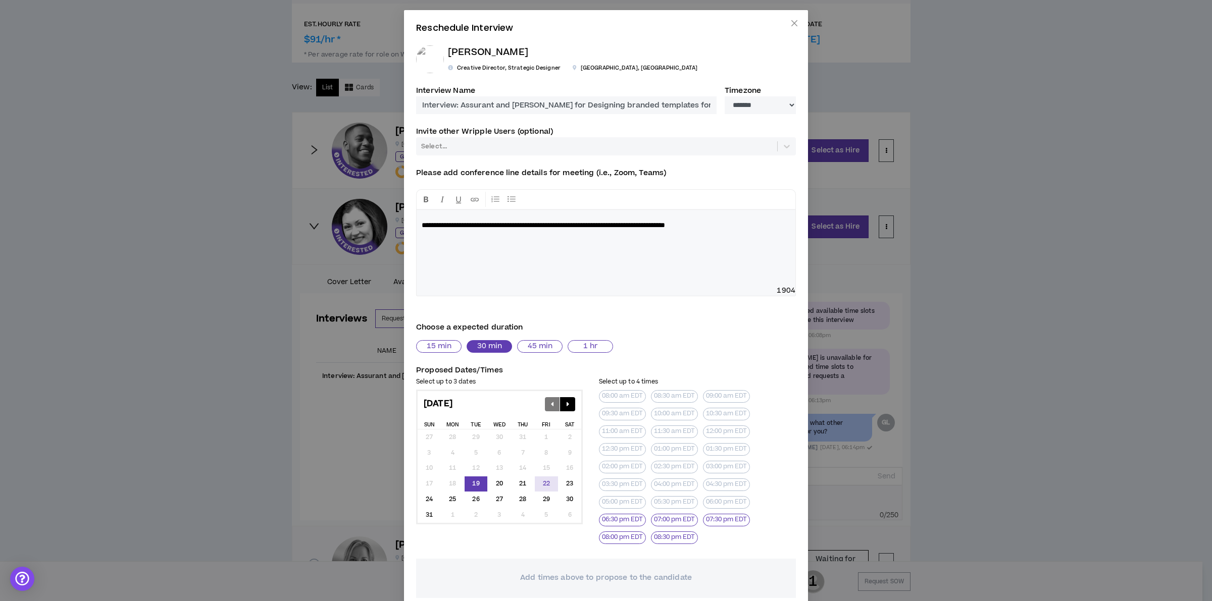
click at [536, 485] on div "22" at bounding box center [546, 485] width 23 height 16
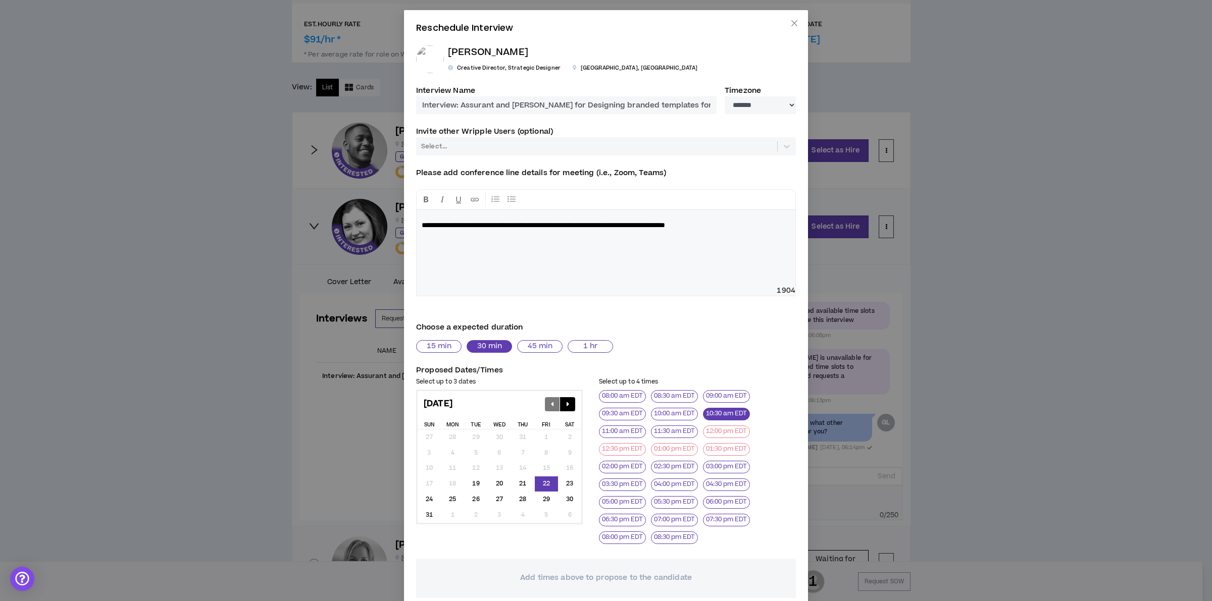
click at [716, 410] on button "10:30 am EDT" at bounding box center [726, 414] width 47 height 13
click at [619, 427] on button "11:00 am EDT" at bounding box center [622, 432] width 47 height 13
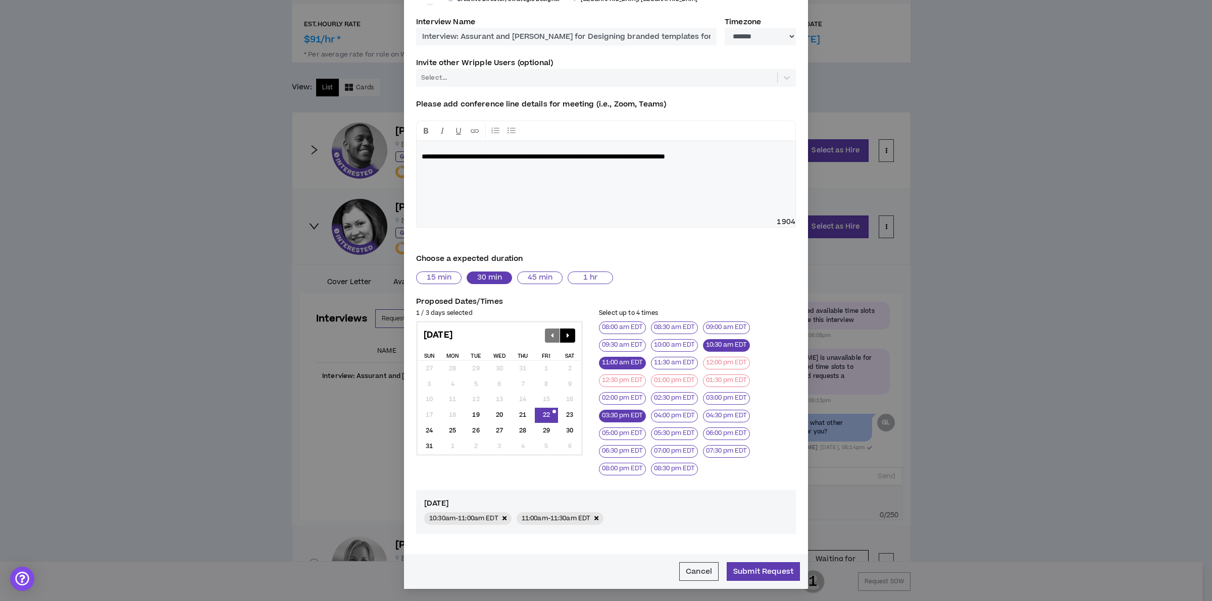
click at [628, 413] on button "03:30 pm EDT" at bounding box center [622, 416] width 47 height 13
click at [745, 571] on button "Submit Request" at bounding box center [762, 571] width 73 height 19
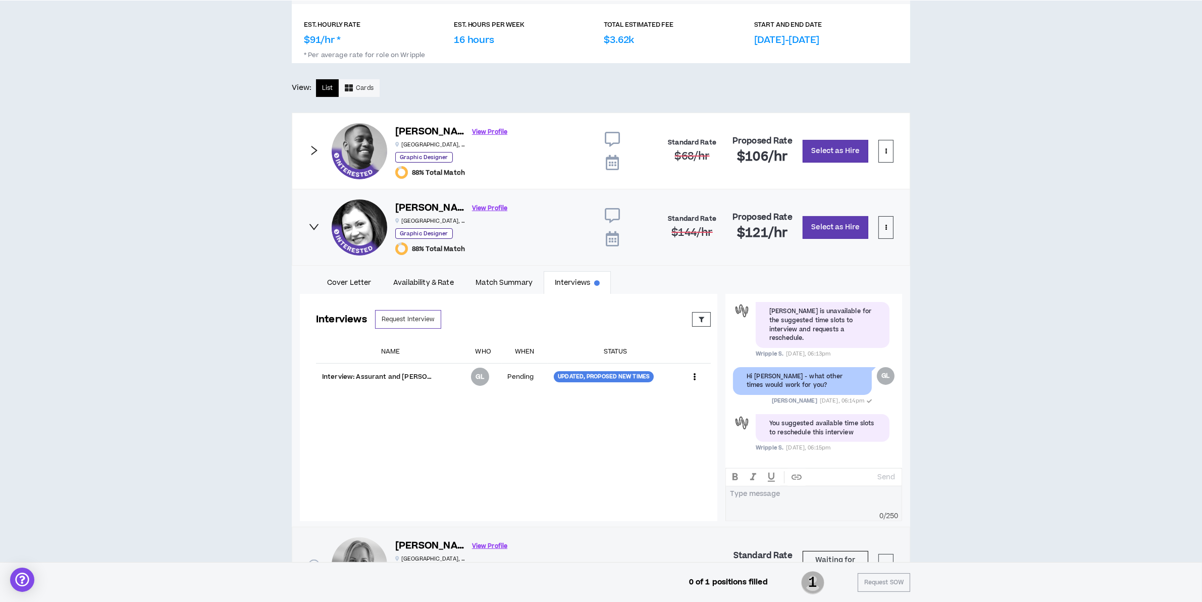
scroll to position [167, 0]
